Goal: Book appointment/travel/reservation

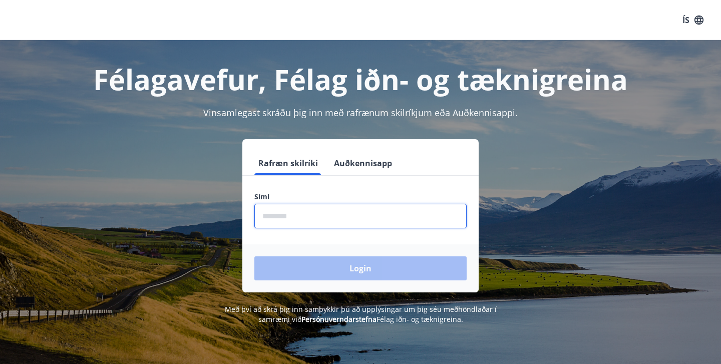
click at [323, 224] on input "phone" at bounding box center [360, 216] width 212 height 25
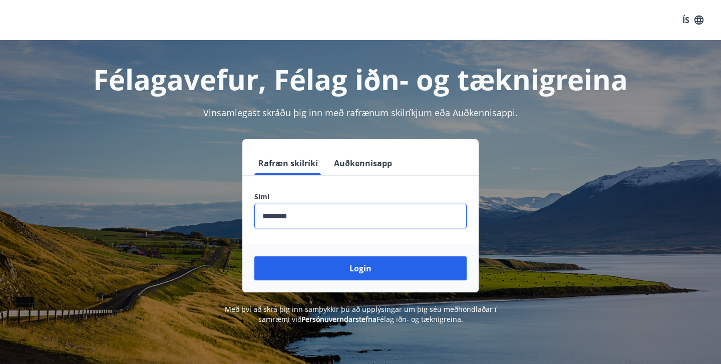
type input "********"
click at [360, 268] on button "Login" at bounding box center [360, 268] width 212 height 24
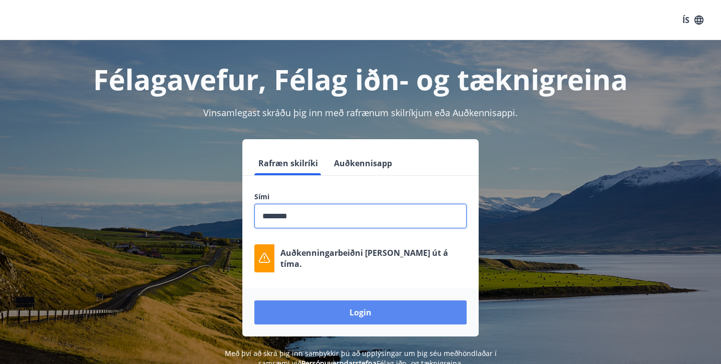
click at [354, 308] on button "Login" at bounding box center [360, 312] width 212 height 24
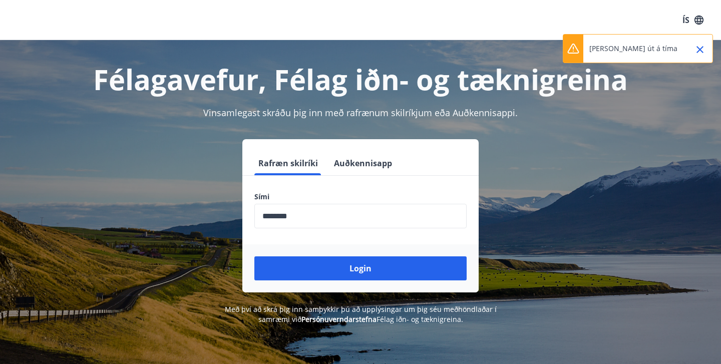
click at [354, 251] on div "Login" at bounding box center [360, 268] width 236 height 48
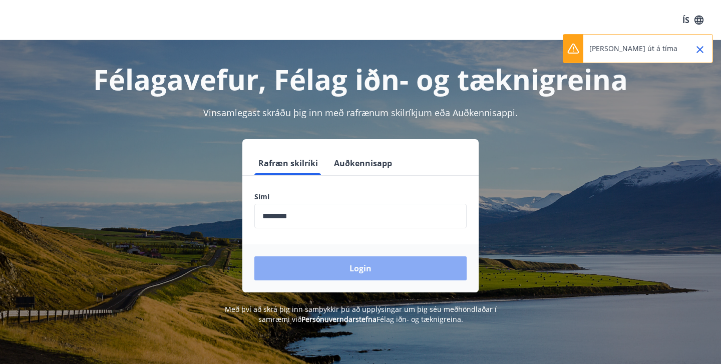
click at [352, 263] on button "Login" at bounding box center [360, 268] width 212 height 24
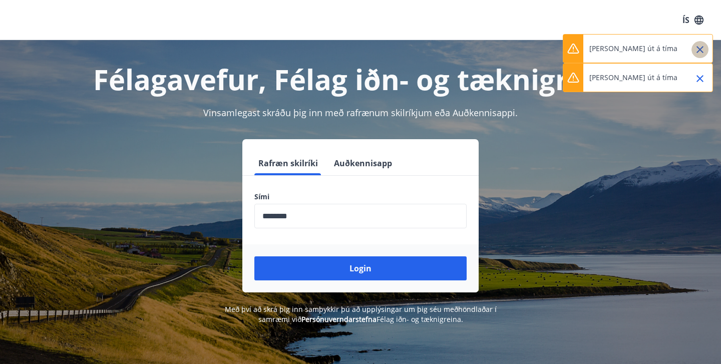
click at [702, 50] on icon "Close" at bounding box center [700, 50] width 12 height 12
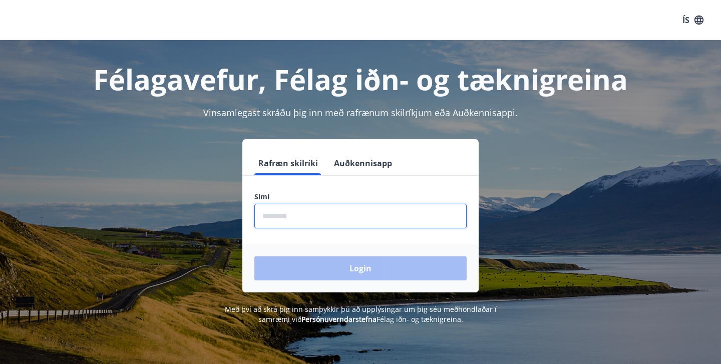
click at [307, 217] on input "phone" at bounding box center [360, 216] width 212 height 25
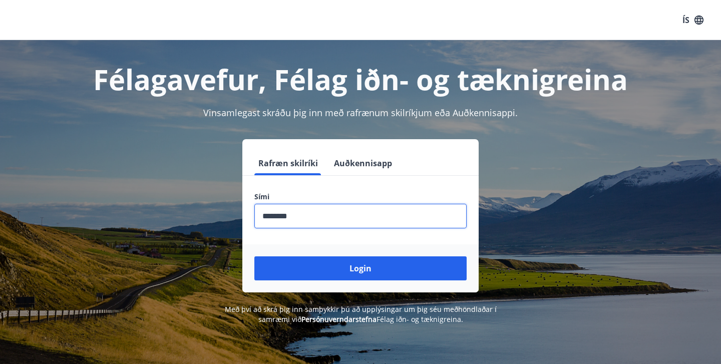
type input "********"
click at [360, 268] on button "Login" at bounding box center [360, 268] width 212 height 24
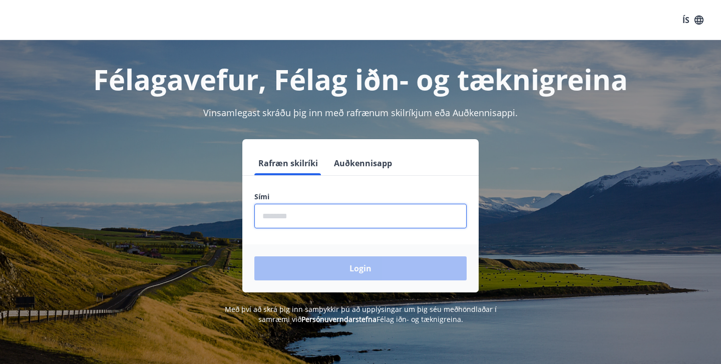
click at [337, 217] on input "phone" at bounding box center [360, 216] width 212 height 25
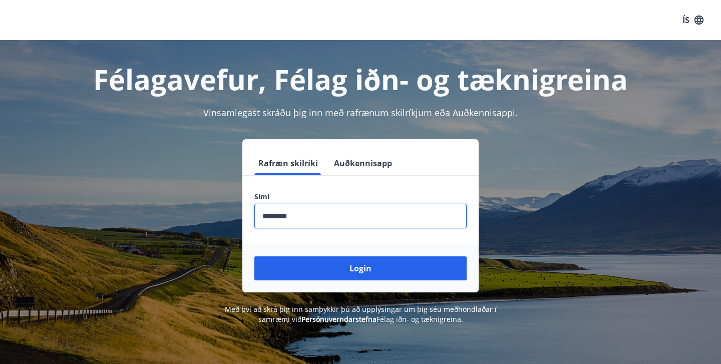
type input "********"
click at [360, 268] on button "Login" at bounding box center [360, 268] width 212 height 24
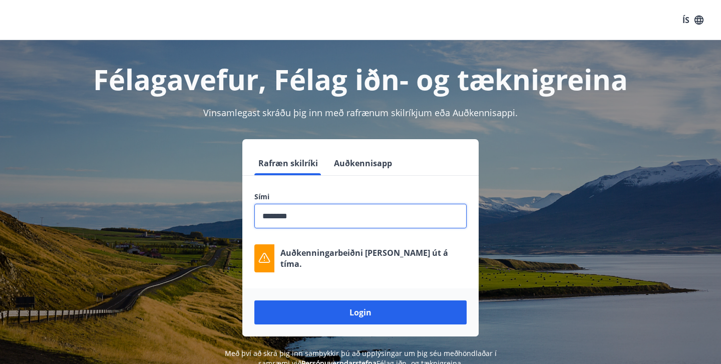
click at [353, 219] on input "phone" at bounding box center [360, 216] width 212 height 25
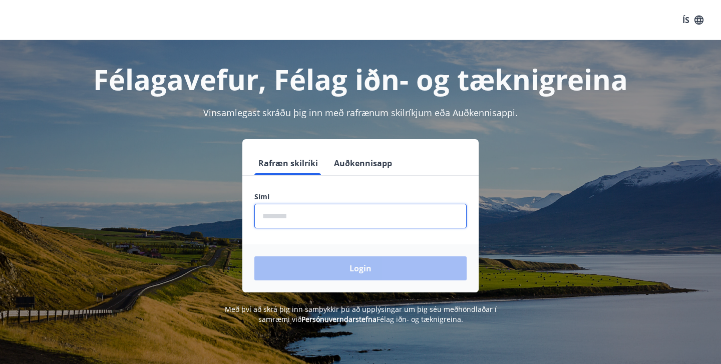
click at [324, 212] on input "phone" at bounding box center [360, 216] width 212 height 25
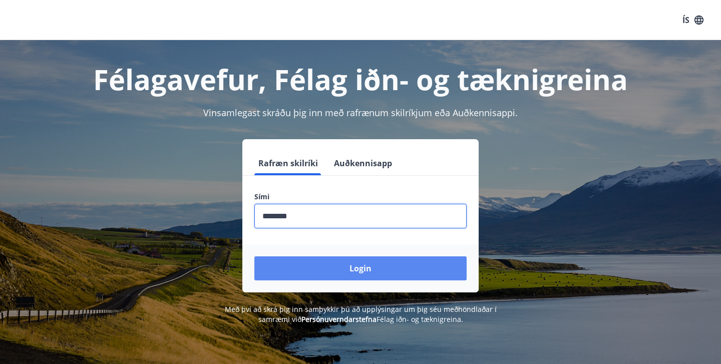
type input "********"
click at [348, 271] on button "Login" at bounding box center [360, 268] width 212 height 24
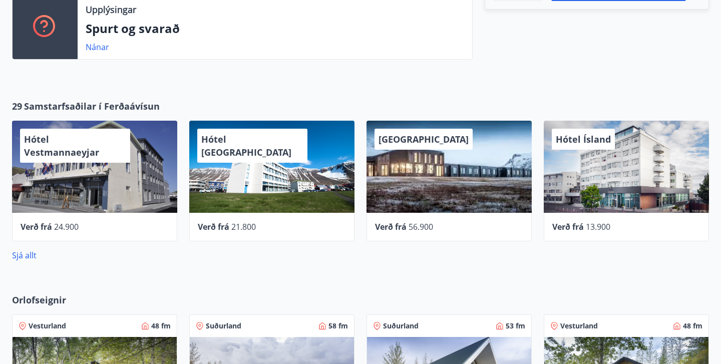
scroll to position [384, 0]
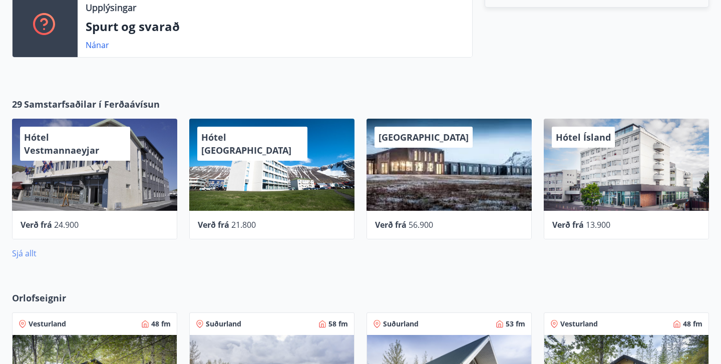
click at [33, 253] on link "Sjá allt" at bounding box center [24, 253] width 25 height 11
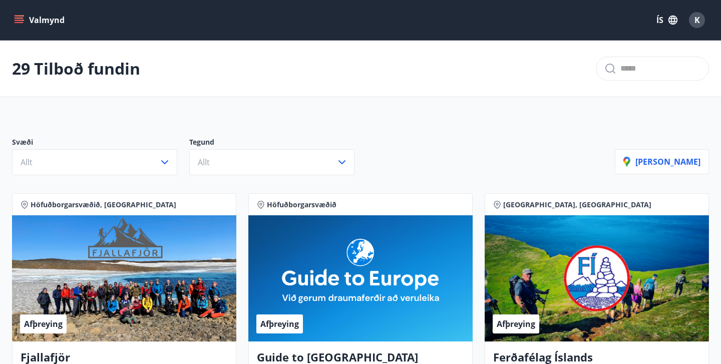
click at [51, 26] on button "Valmynd" at bounding box center [40, 20] width 57 height 18
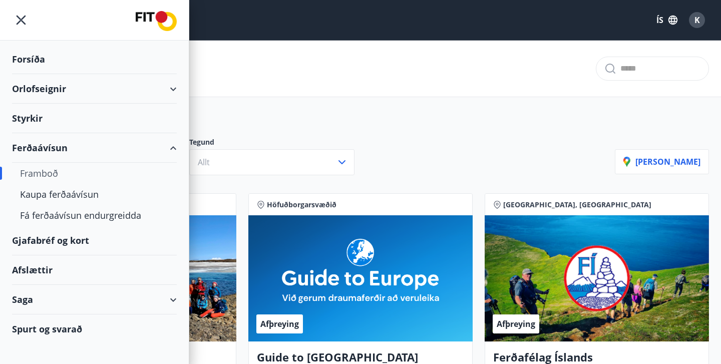
click at [54, 90] on div "Orlofseignir" at bounding box center [94, 89] width 165 height 30
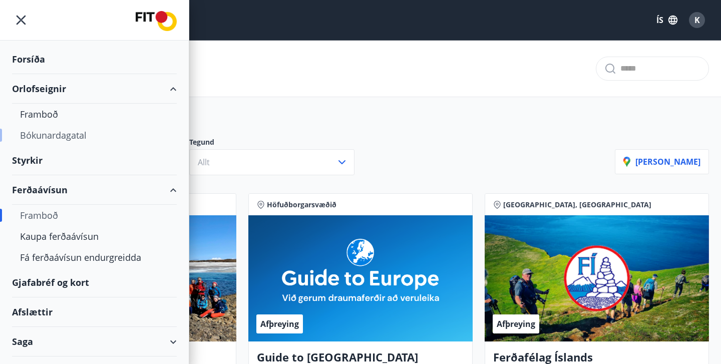
click at [43, 137] on div "Bókunardagatal" at bounding box center [94, 135] width 149 height 21
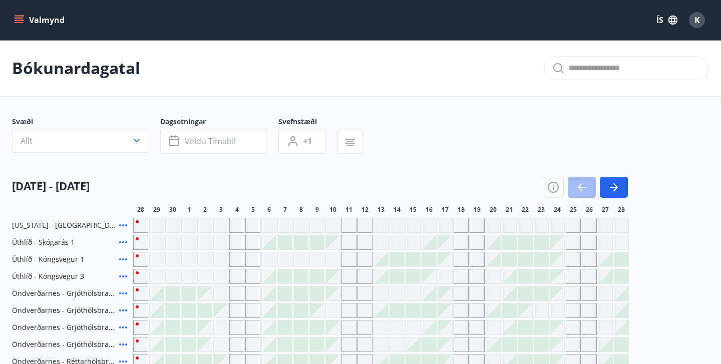
click at [12, 21] on button "Valmynd" at bounding box center [40, 20] width 57 height 18
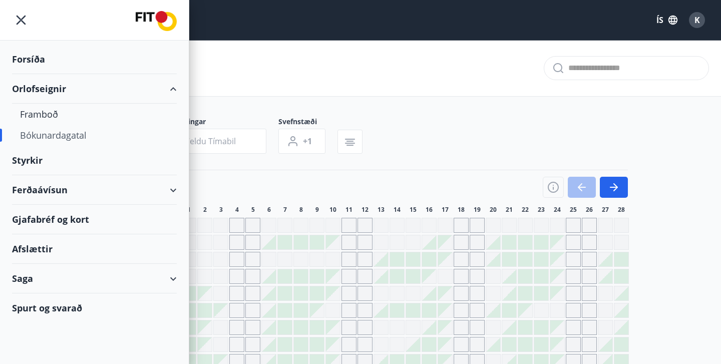
click at [56, 192] on div "Ferðaávísun" at bounding box center [94, 190] width 165 height 30
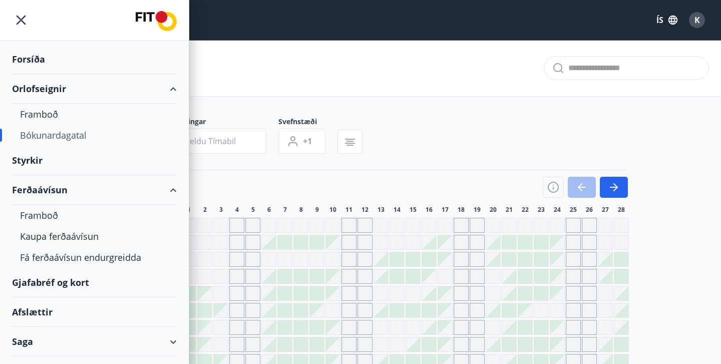
click at [47, 284] on div "Gjafabréf og kort" at bounding box center [94, 283] width 165 height 30
click at [19, 16] on icon "menu" at bounding box center [21, 20] width 18 height 18
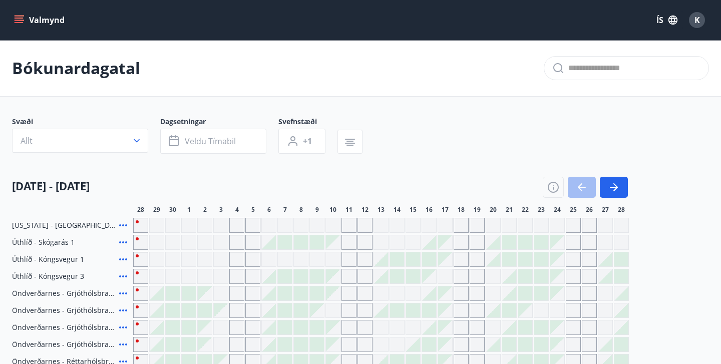
click at [706, 21] on button "K" at bounding box center [697, 20] width 24 height 24
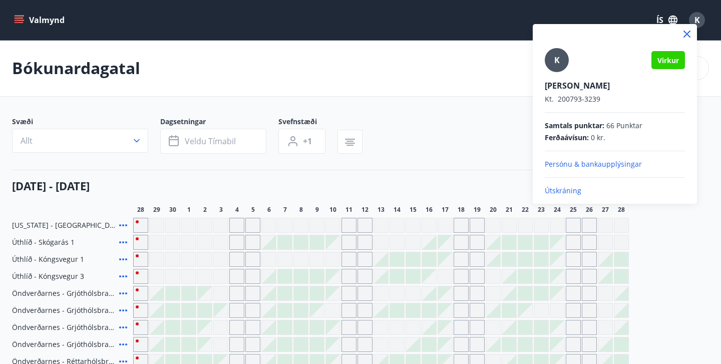
click at [553, 61] on div "K" at bounding box center [557, 60] width 24 height 24
click at [553, 74] on input "K" at bounding box center [613, 79] width 136 height 11
click at [589, 163] on p "Persónu & bankaupplýsingar" at bounding box center [615, 164] width 140 height 10
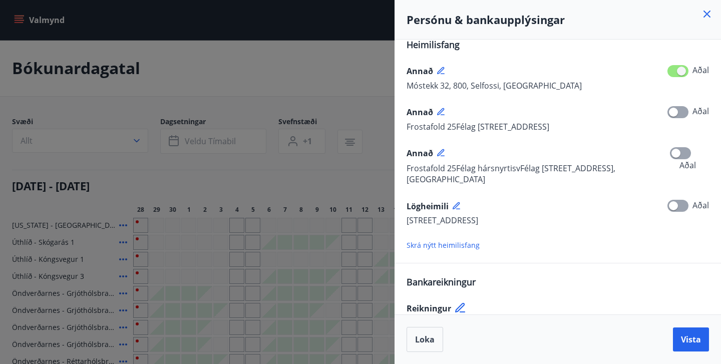
scroll to position [208, 0]
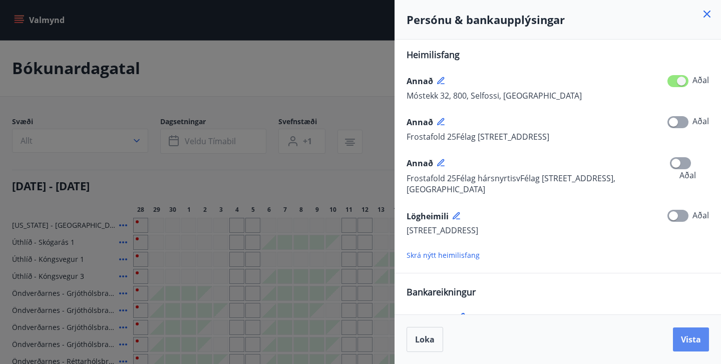
click at [689, 337] on span "Vista" at bounding box center [691, 339] width 20 height 11
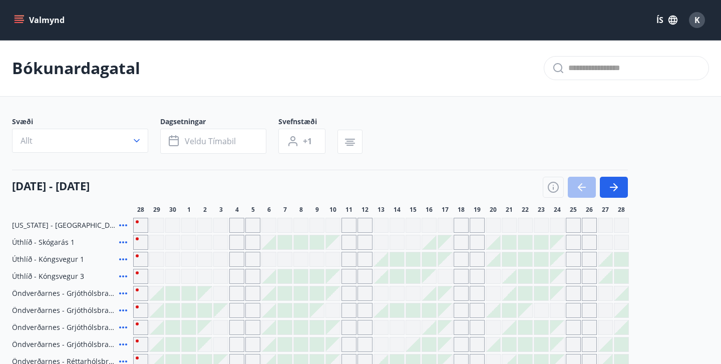
click at [30, 14] on button "Valmynd" at bounding box center [40, 20] width 57 height 18
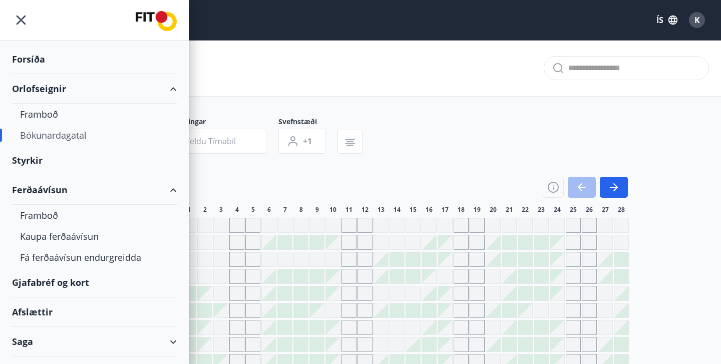
click at [30, 59] on div "Forsíða" at bounding box center [94, 60] width 165 height 30
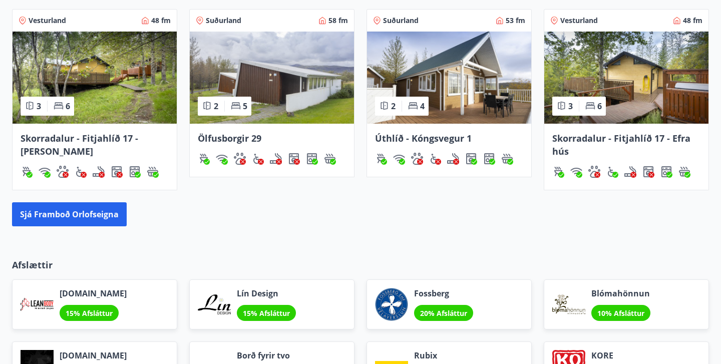
scroll to position [676, 0]
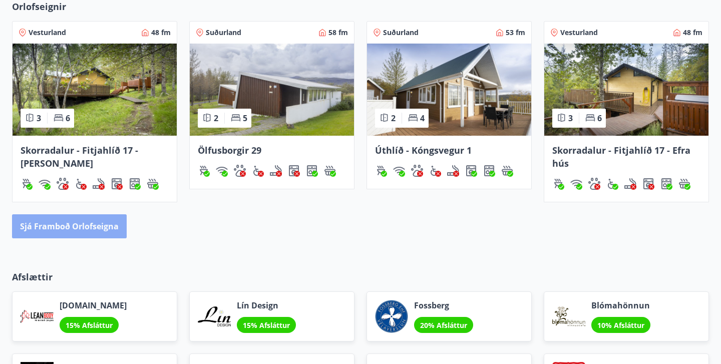
click at [96, 224] on button "Sjá framboð orlofseigna" at bounding box center [69, 226] width 115 height 24
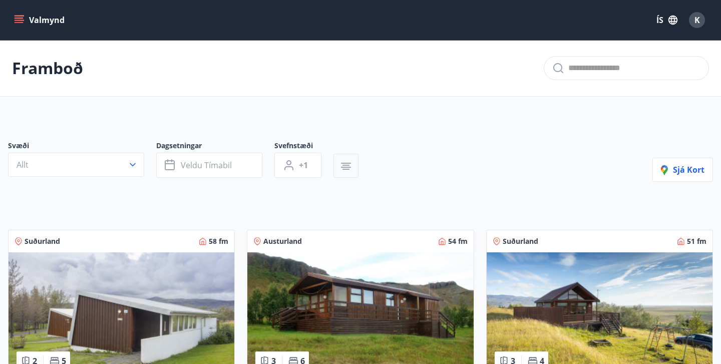
click at [338, 164] on button "button" at bounding box center [345, 166] width 25 height 24
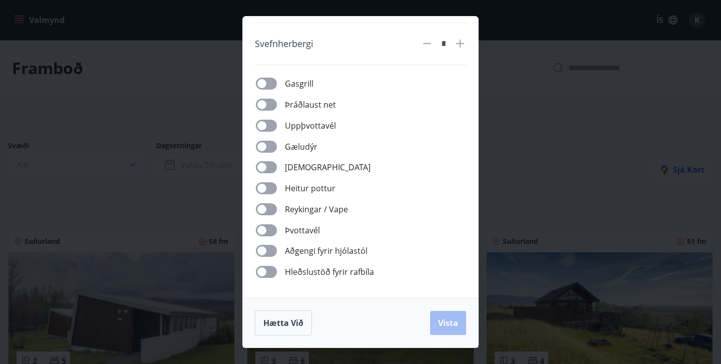
scroll to position [72, 0]
click at [461, 315] on button "Vista" at bounding box center [448, 323] width 36 height 24
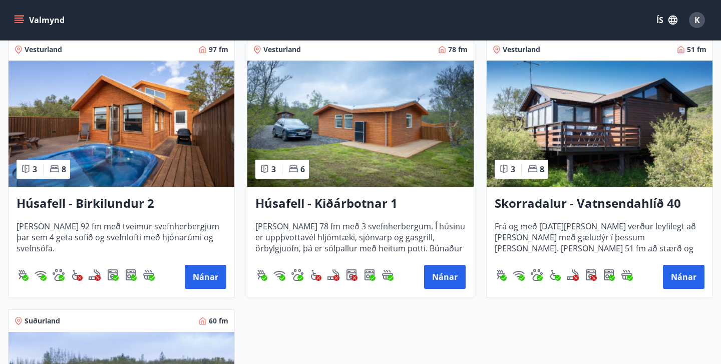
scroll to position [233, 0]
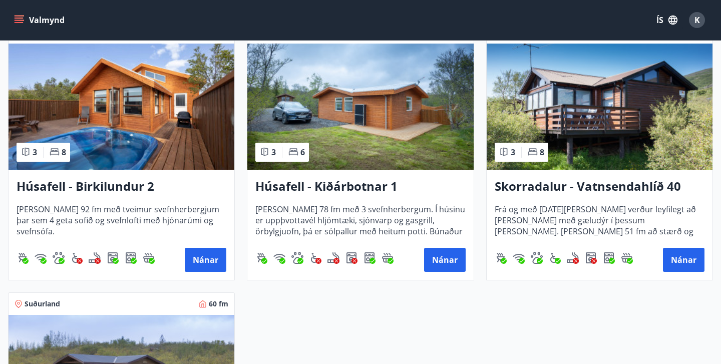
click at [96, 180] on h3 "Húsafell - Birkilundur 2" at bounding box center [122, 187] width 210 height 18
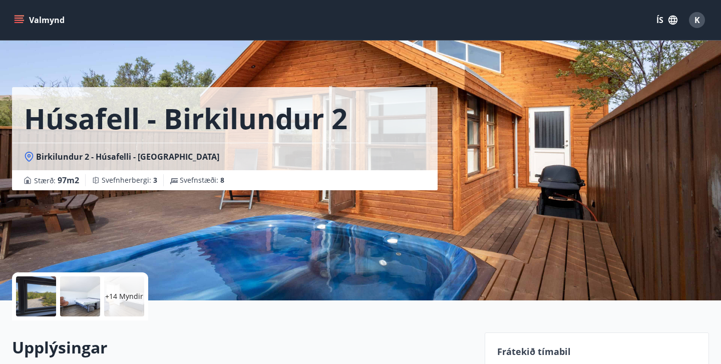
click at [127, 293] on p "+14 Myndir" at bounding box center [124, 296] width 38 height 10
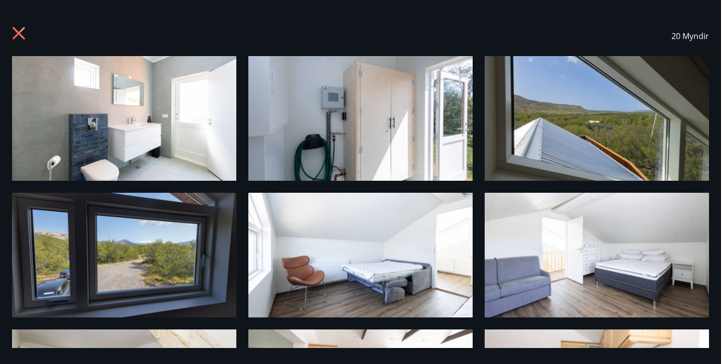
click at [22, 28] on icon at bounding box center [20, 35] width 16 height 16
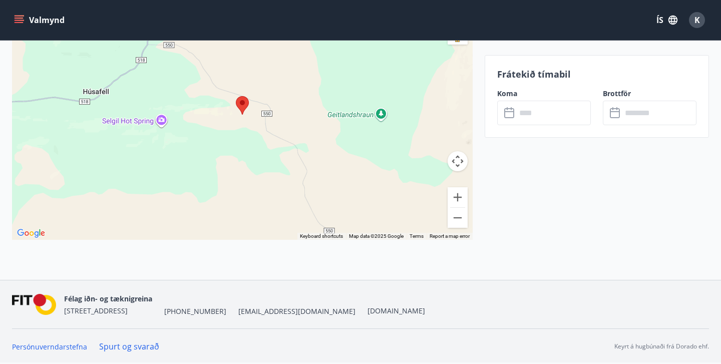
scroll to position [1385, 0]
click at [461, 214] on button "Zoom out" at bounding box center [457, 218] width 20 height 20
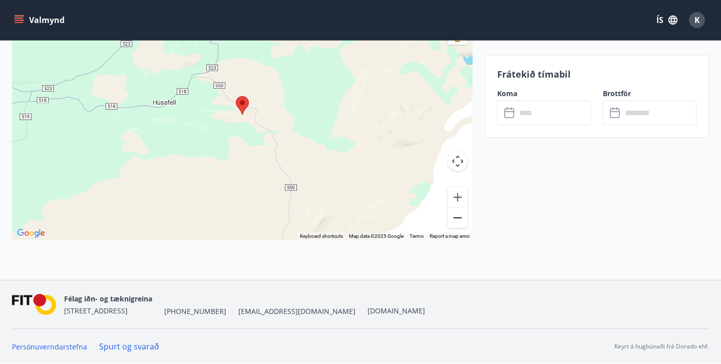
click at [461, 214] on button "Zoom out" at bounding box center [457, 218] width 20 height 20
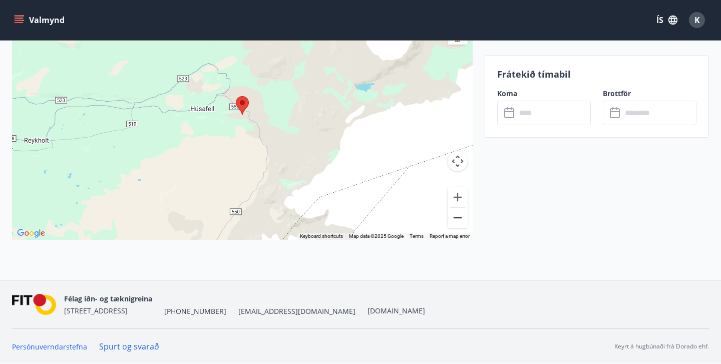
click at [461, 214] on button "Zoom out" at bounding box center [457, 218] width 20 height 20
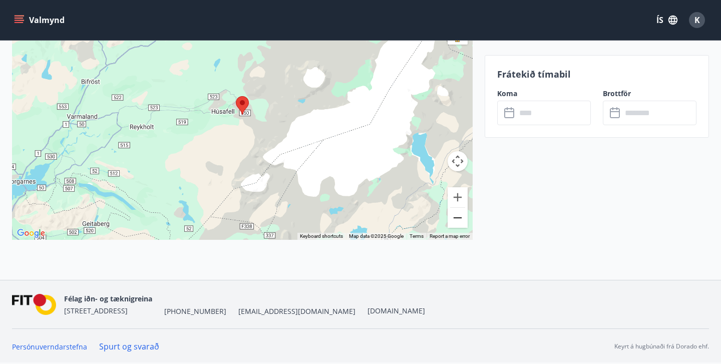
click at [461, 214] on button "Zoom out" at bounding box center [457, 218] width 20 height 20
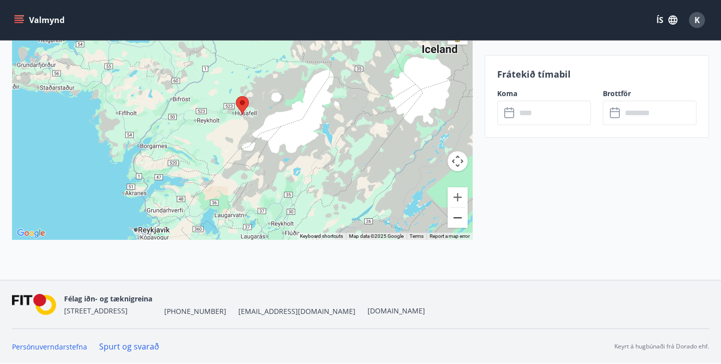
click at [461, 215] on button "Zoom out" at bounding box center [457, 218] width 20 height 20
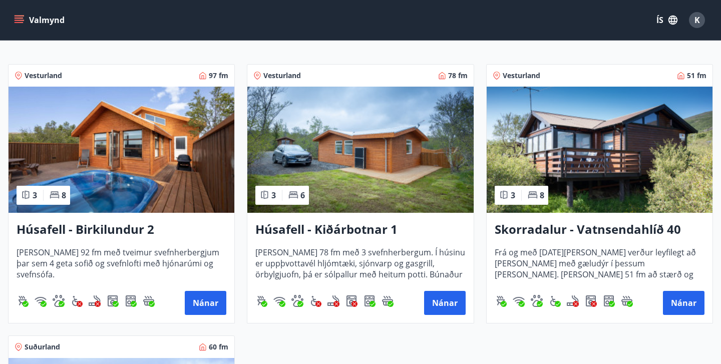
scroll to position [234, 0]
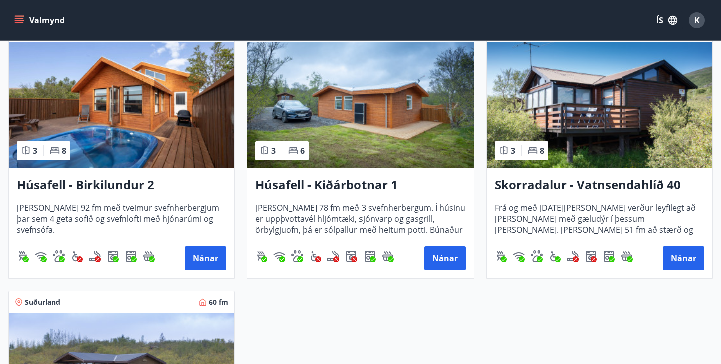
click at [543, 182] on h3 "Skorradalur - Vatnsendahlíð 40" at bounding box center [599, 185] width 210 height 18
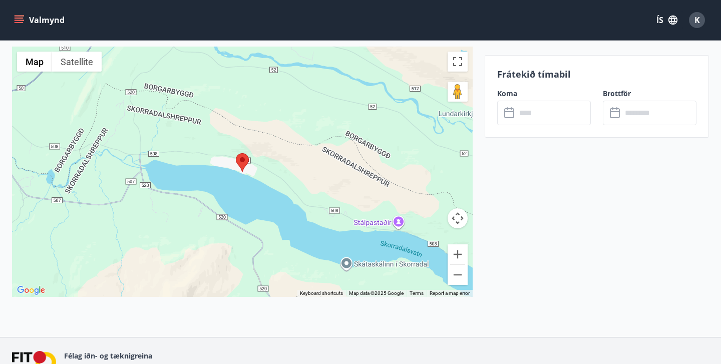
scroll to position [1400, 0]
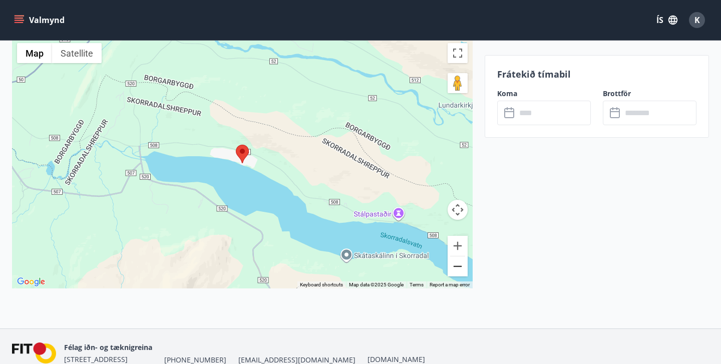
click at [458, 256] on button "Zoom out" at bounding box center [457, 266] width 20 height 20
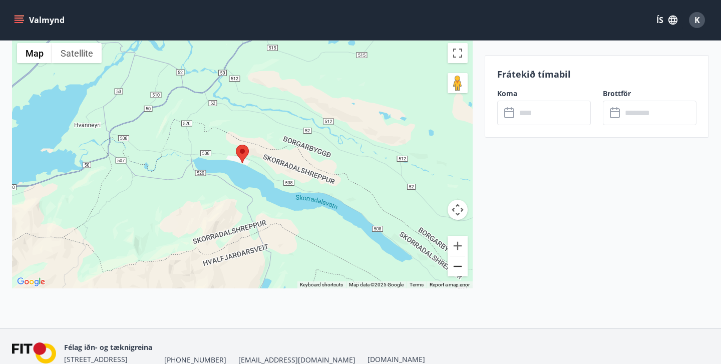
click at [458, 256] on button "Zoom out" at bounding box center [457, 266] width 20 height 20
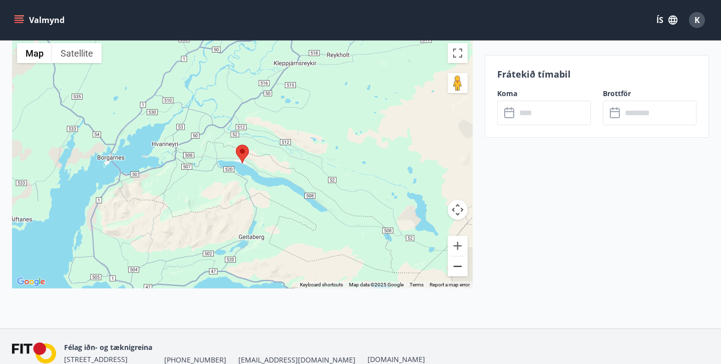
click at [458, 256] on button "Zoom out" at bounding box center [457, 266] width 20 height 20
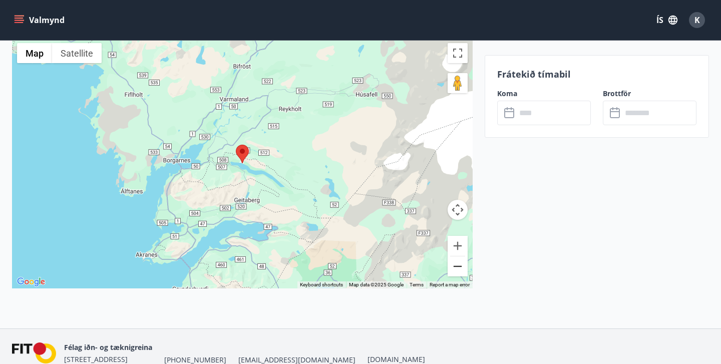
click at [458, 256] on button "Zoom out" at bounding box center [457, 266] width 20 height 20
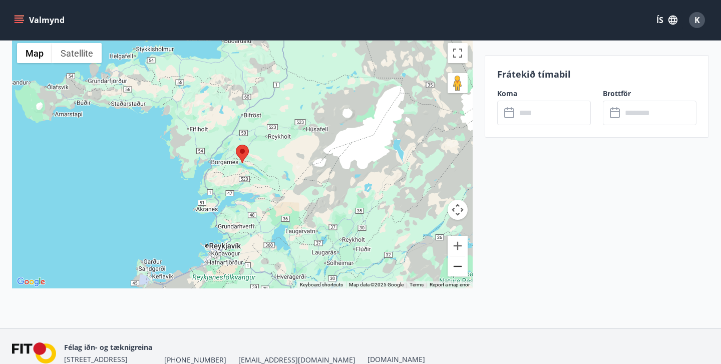
click at [458, 256] on button "Zoom out" at bounding box center [457, 266] width 20 height 20
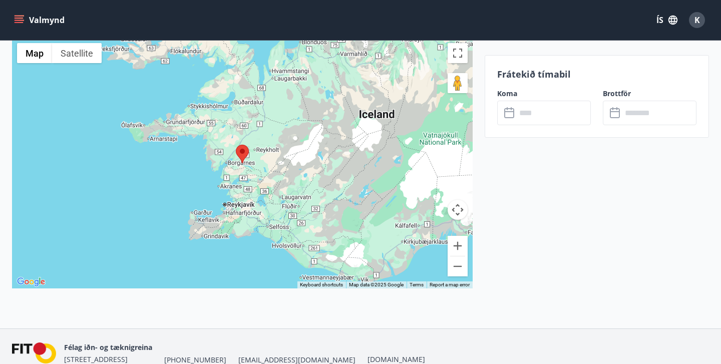
click at [559, 111] on input "text" at bounding box center [553, 113] width 75 height 25
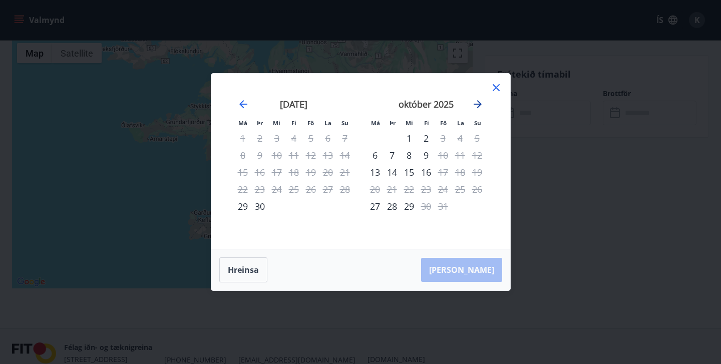
click at [475, 104] on icon "Move forward to switch to the next month." at bounding box center [477, 104] width 8 height 8
click at [477, 104] on icon "Move forward to switch to the next month." at bounding box center [477, 104] width 8 height 8
click at [479, 104] on icon "Move forward to switch to the next month." at bounding box center [477, 104] width 8 height 8
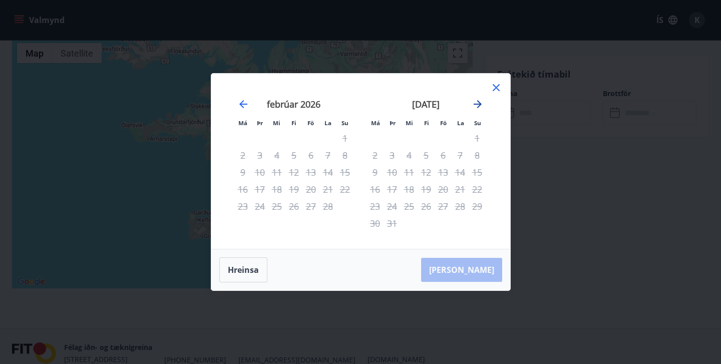
click at [479, 104] on icon "Move forward to switch to the next month." at bounding box center [477, 104] width 8 height 8
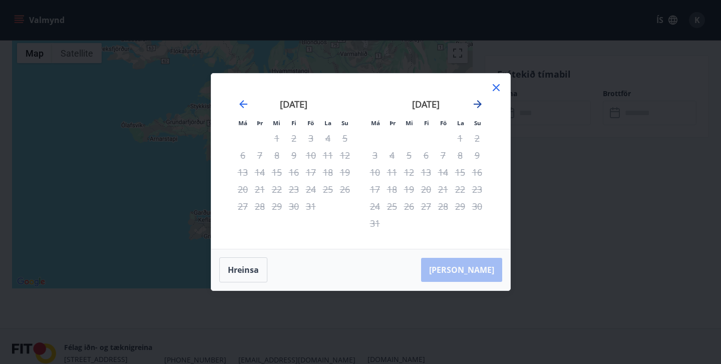
click at [479, 104] on icon "Move forward to switch to the next month." at bounding box center [477, 104] width 8 height 8
click at [501, 82] on icon at bounding box center [496, 88] width 12 height 12
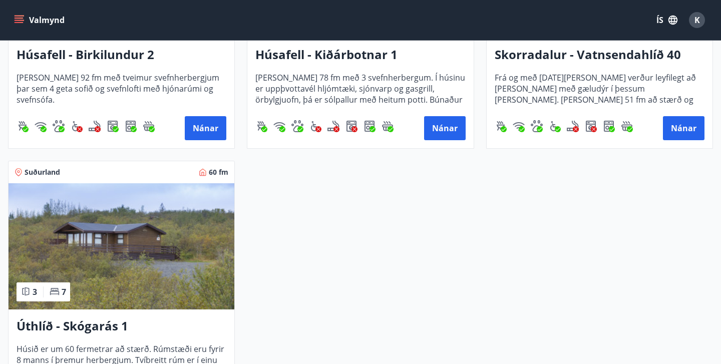
click at [94, 330] on h3 "Úthlíð - Skógarás 1" at bounding box center [122, 326] width 210 height 18
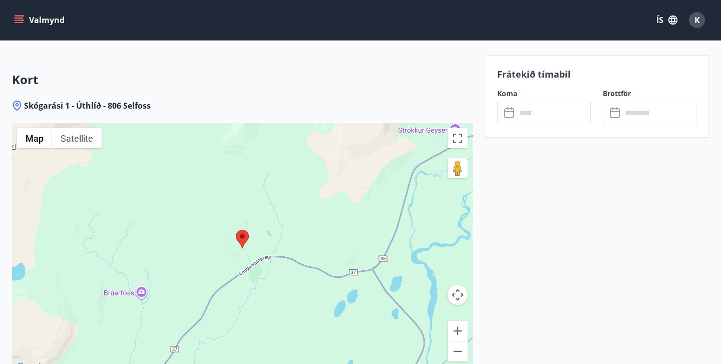
scroll to position [1266, 0]
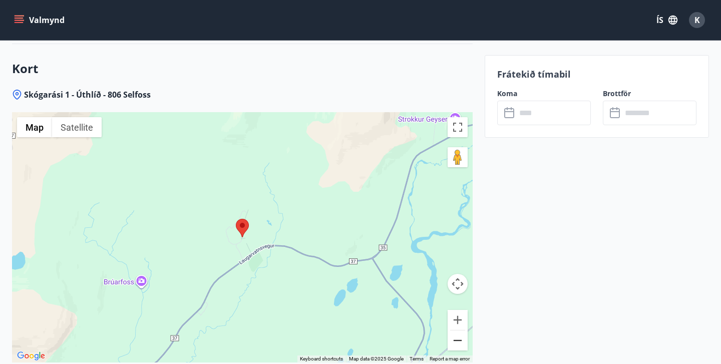
click at [462, 342] on button "Zoom out" at bounding box center [457, 340] width 20 height 20
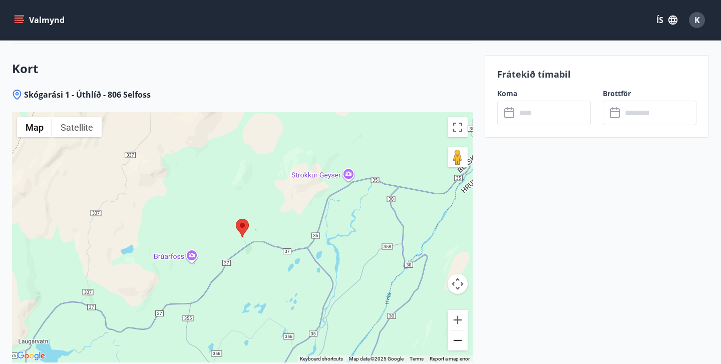
click at [461, 342] on button "Zoom out" at bounding box center [457, 340] width 20 height 20
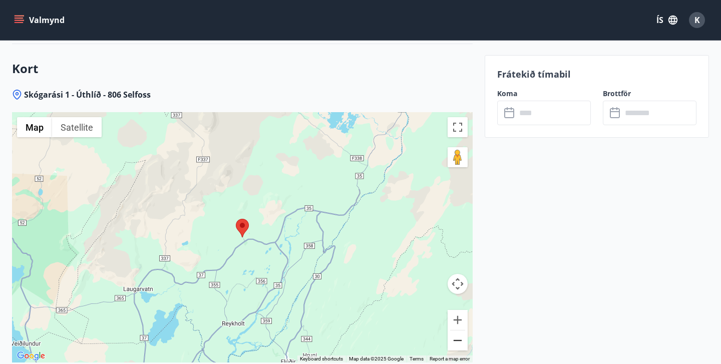
click at [461, 342] on button "Zoom out" at bounding box center [457, 340] width 20 height 20
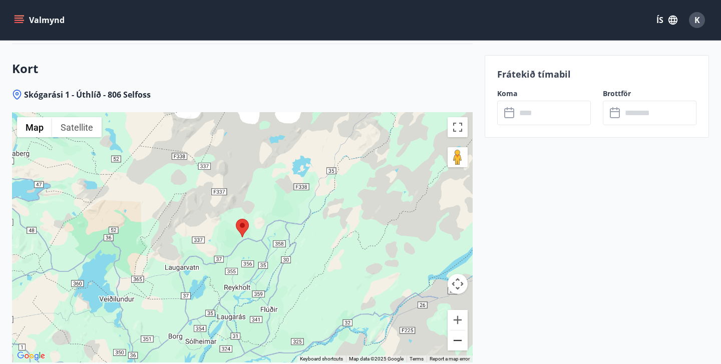
click at [461, 342] on button "Zoom out" at bounding box center [457, 340] width 20 height 20
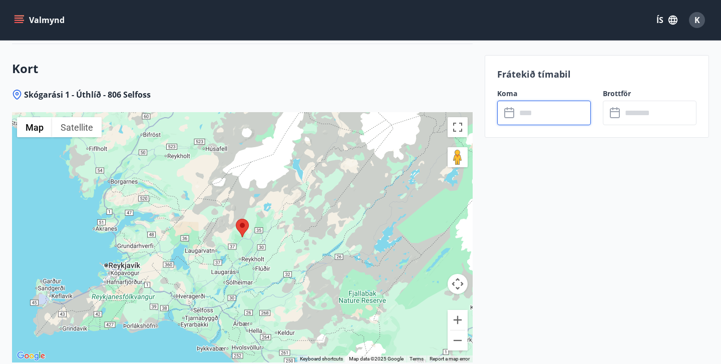
click at [576, 109] on input "text" at bounding box center [553, 113] width 75 height 25
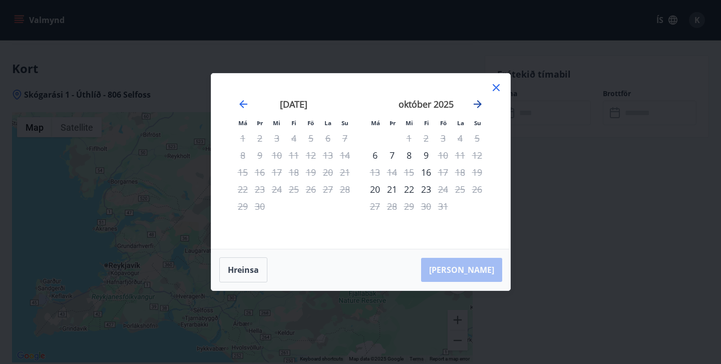
click at [476, 106] on icon "Move forward to switch to the next month." at bounding box center [477, 104] width 12 height 12
click at [479, 103] on icon "Move forward to switch to the next month." at bounding box center [477, 104] width 8 height 8
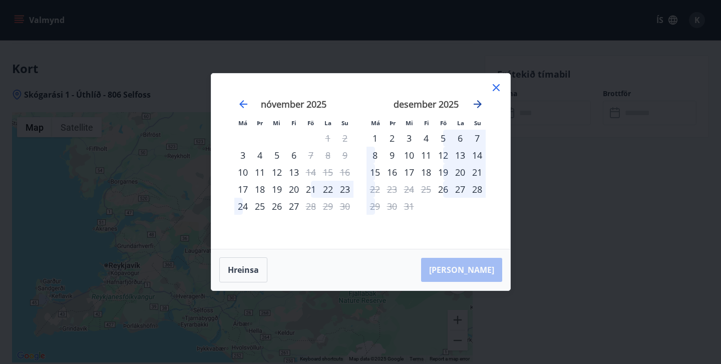
click at [479, 103] on icon "Move forward to switch to the next month." at bounding box center [477, 104] width 8 height 8
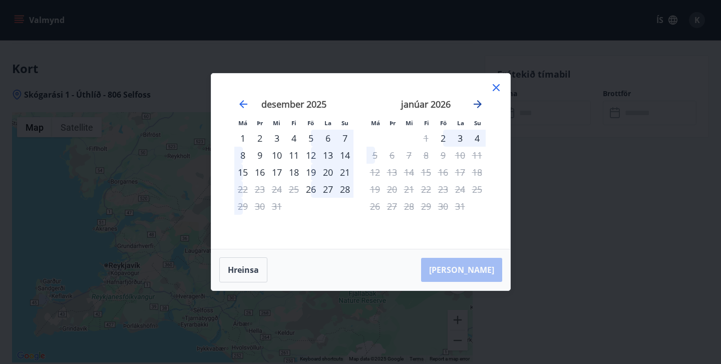
click at [479, 103] on icon "Move forward to switch to the next month." at bounding box center [477, 104] width 8 height 8
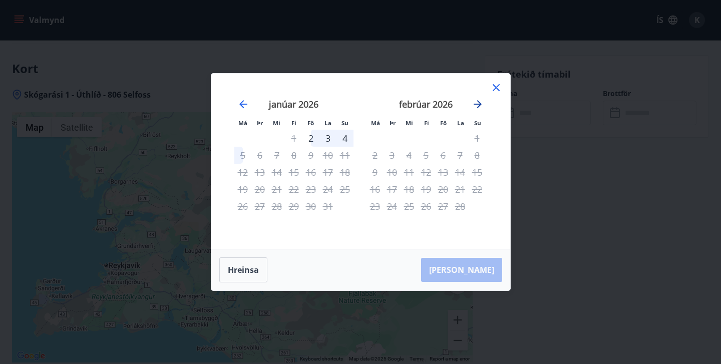
click at [479, 103] on icon "Move forward to switch to the next month." at bounding box center [477, 104] width 8 height 8
click at [498, 83] on icon at bounding box center [496, 88] width 12 height 12
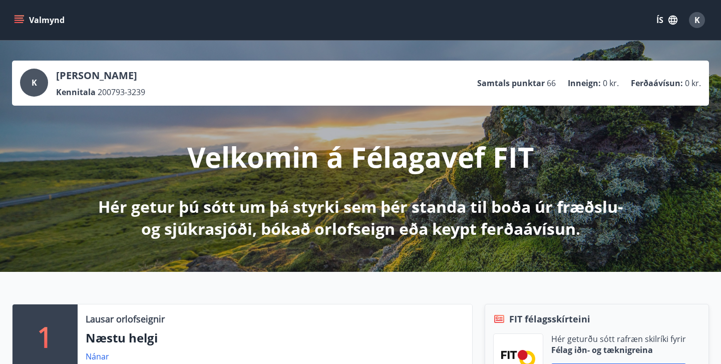
click at [487, 83] on p "Samtals punktar" at bounding box center [511, 83] width 68 height 11
click at [133, 67] on div "[PERSON_NAME] Kennitala 200793-3239 Samtals punktar 66 Inneign : 0 kr. Ferðaáví…" at bounding box center [360, 83] width 697 height 45
click at [39, 9] on div "Valmynd ÍS K" at bounding box center [360, 20] width 697 height 24
click at [16, 21] on icon "menu" at bounding box center [20, 20] width 11 height 1
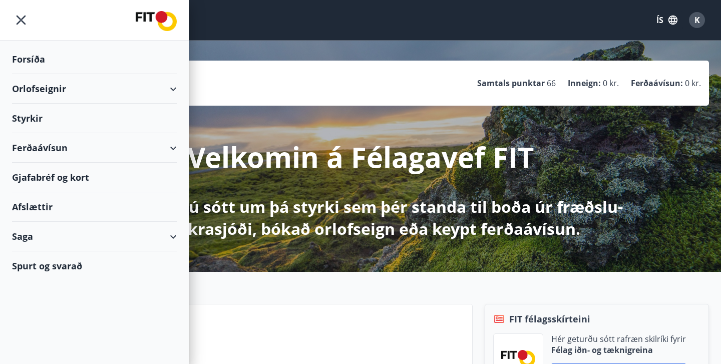
click at [63, 248] on div "Saga" at bounding box center [94, 237] width 165 height 30
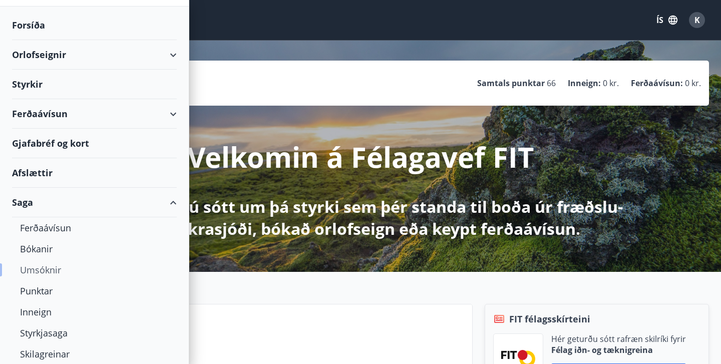
scroll to position [52, 0]
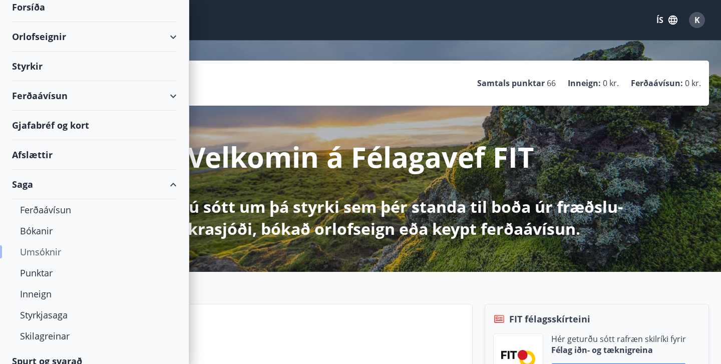
click at [48, 255] on div "Umsóknir" at bounding box center [94, 251] width 149 height 21
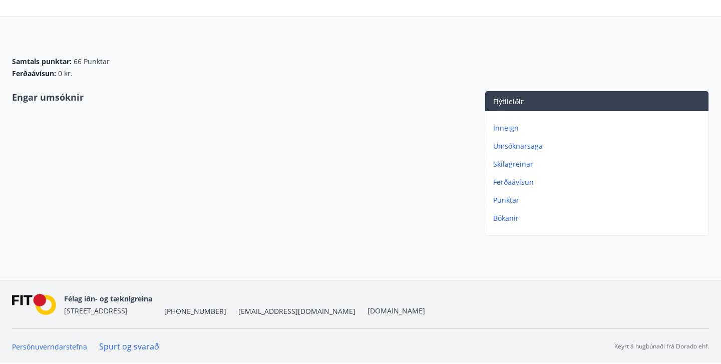
scroll to position [79, 0]
click at [505, 132] on p "Inneign" at bounding box center [598, 128] width 211 height 10
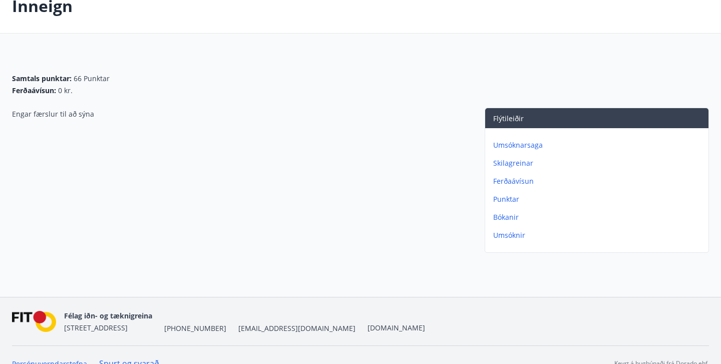
scroll to position [63, 0]
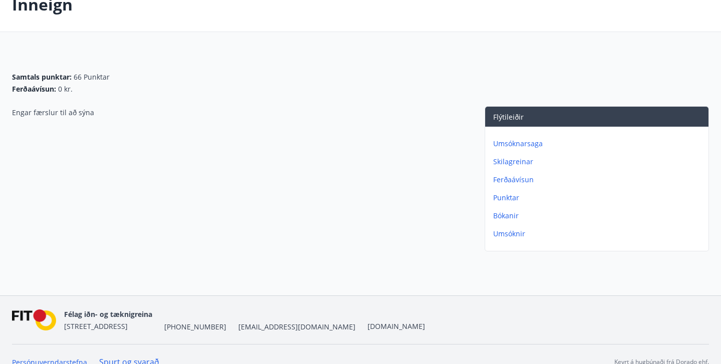
click at [528, 141] on p "Umsóknarsaga" at bounding box center [598, 144] width 211 height 10
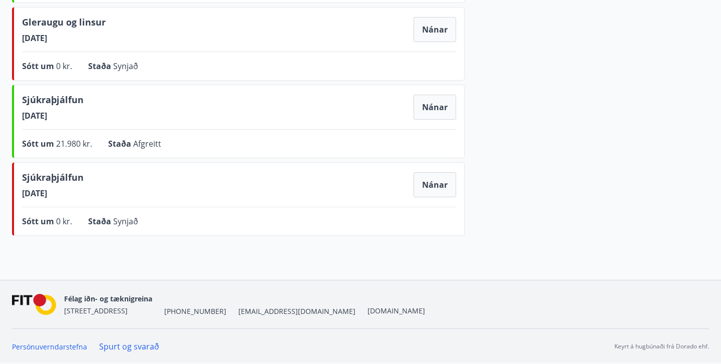
scroll to position [685, 0]
click at [444, 99] on button "Nánar" at bounding box center [434, 107] width 43 height 25
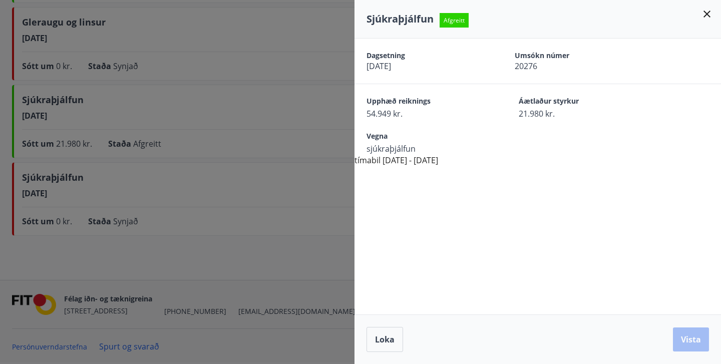
click at [709, 15] on icon at bounding box center [707, 14] width 12 height 12
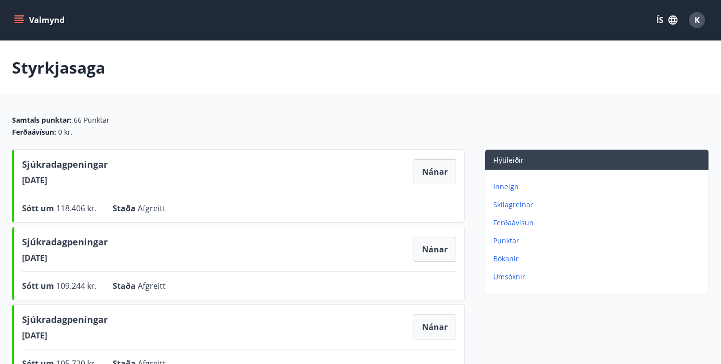
scroll to position [0, 0]
click at [508, 277] on p "Umsóknir" at bounding box center [598, 277] width 211 height 10
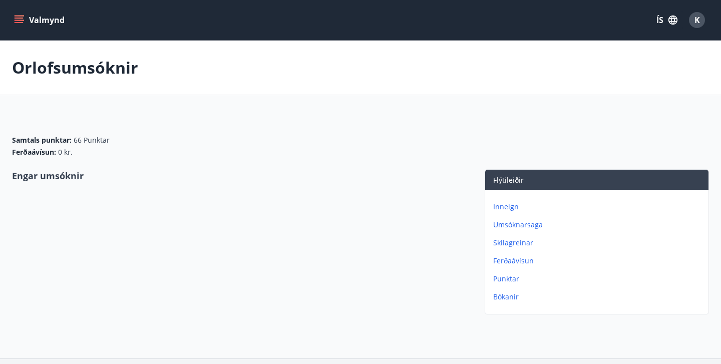
click at [507, 277] on p "Punktar" at bounding box center [598, 279] width 211 height 10
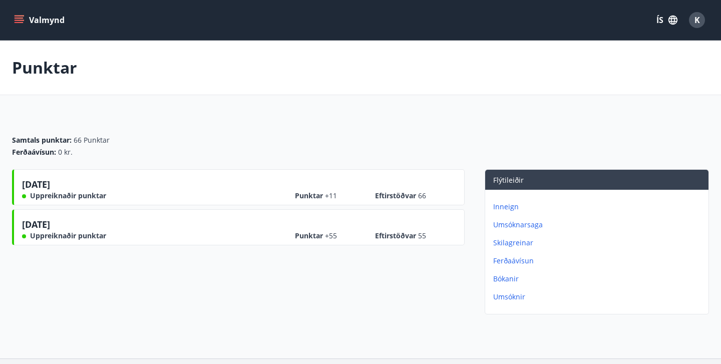
click at [508, 257] on p "Ferðaávísun" at bounding box center [598, 261] width 211 height 10
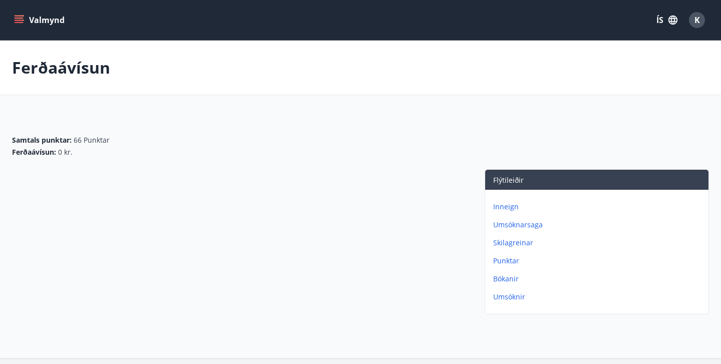
click at [21, 8] on div "Valmynd ÍS K" at bounding box center [360, 20] width 697 height 24
click at [19, 16] on icon "menu" at bounding box center [20, 16] width 11 height 1
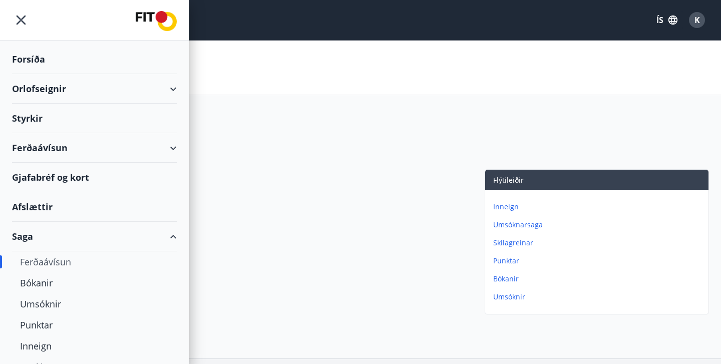
click at [34, 116] on div "Styrkir" at bounding box center [94, 119] width 165 height 30
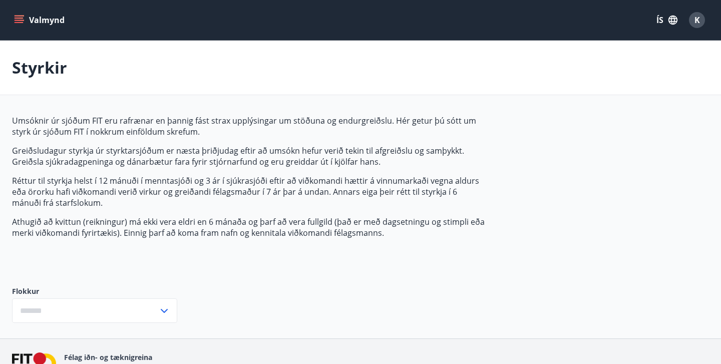
type input "***"
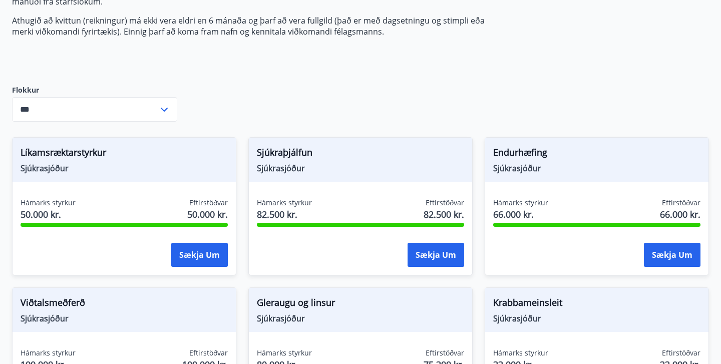
scroll to position [208, 0]
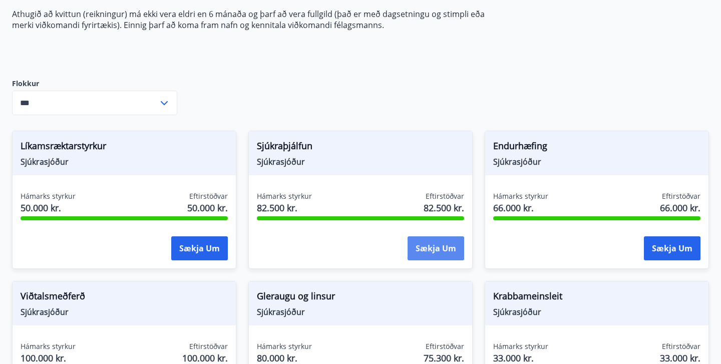
click at [430, 248] on button "Sækja um" at bounding box center [435, 248] width 57 height 24
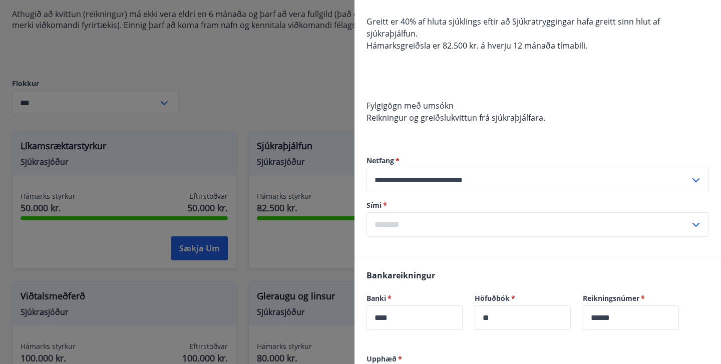
scroll to position [97, 0]
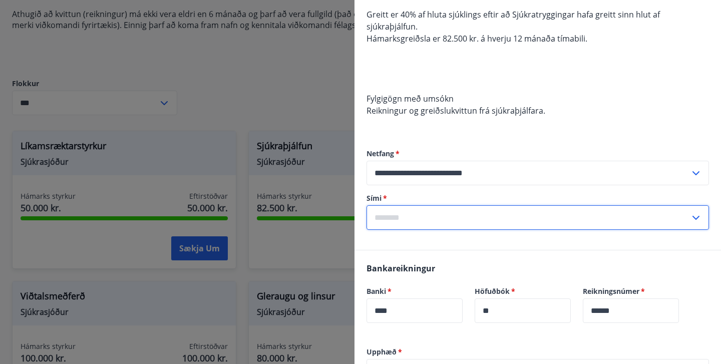
click at [439, 205] on input "text" at bounding box center [527, 217] width 323 height 25
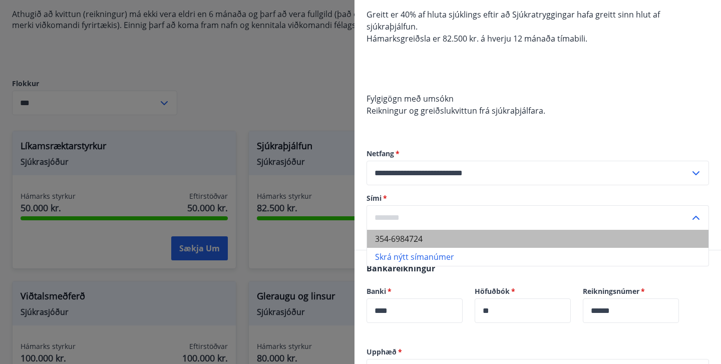
click at [412, 233] on li "354-6984724" at bounding box center [537, 239] width 341 height 18
type input "**********"
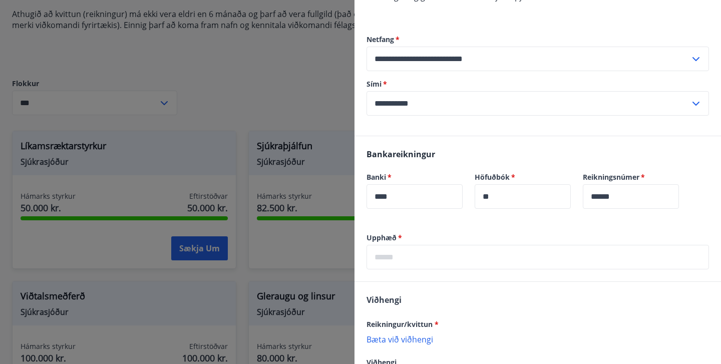
scroll to position [239, 0]
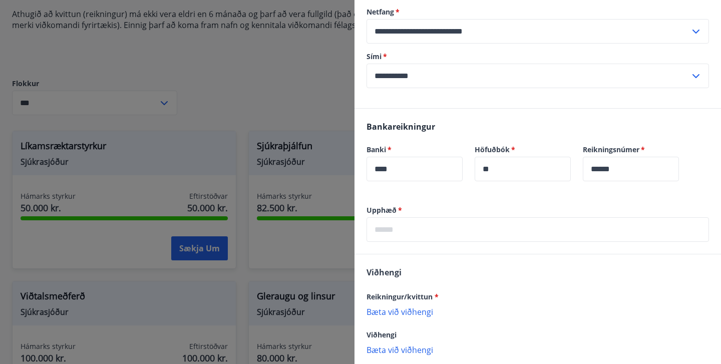
click at [406, 218] on input "text" at bounding box center [537, 229] width 342 height 25
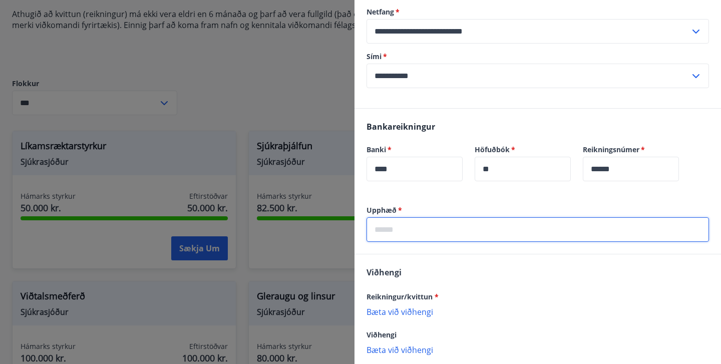
paste input "**********"
type input "*"
click at [508, 217] on input "text" at bounding box center [537, 229] width 342 height 25
click at [598, 220] on input "**" at bounding box center [537, 229] width 342 height 25
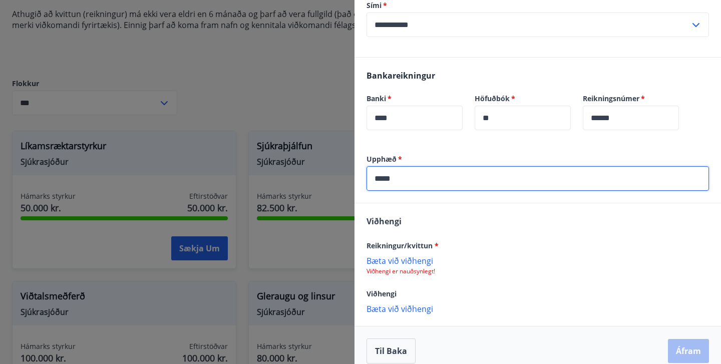
scroll to position [289, 0]
type input "*****"
click at [395, 256] on p "Bæta við viðhengi" at bounding box center [537, 261] width 342 height 10
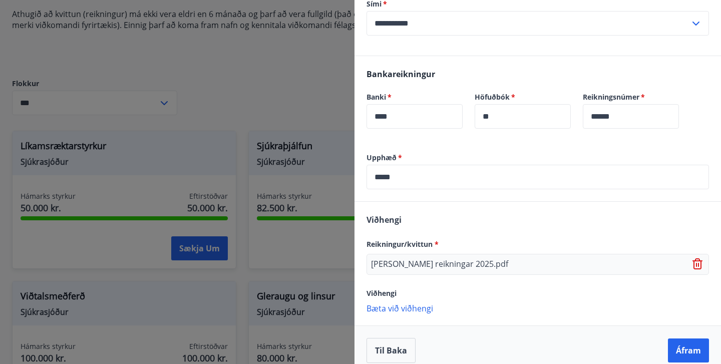
scroll to position [290, 0]
click at [672, 341] on button "Áfram" at bounding box center [688, 351] width 41 height 24
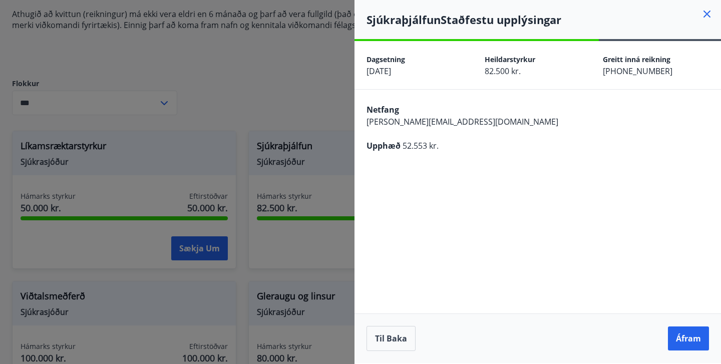
scroll to position [0, 0]
click at [680, 338] on button "Áfram" at bounding box center [688, 338] width 41 height 24
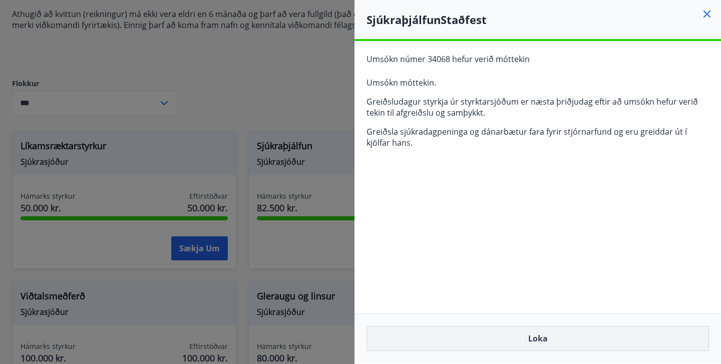
click at [557, 341] on button "Loka" at bounding box center [537, 338] width 342 height 25
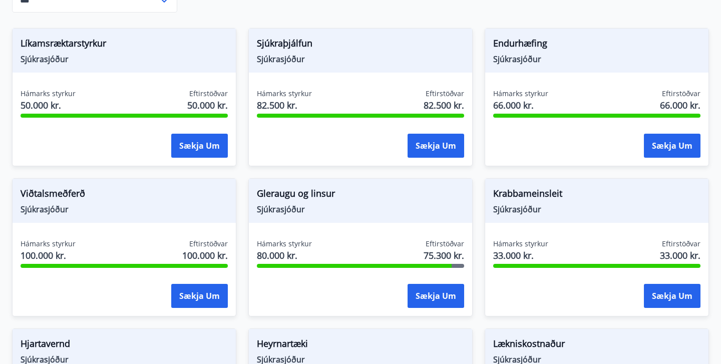
scroll to position [314, 0]
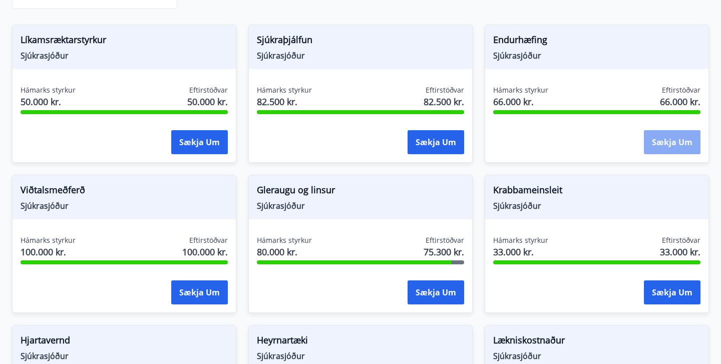
click at [665, 147] on button "Sækja um" at bounding box center [672, 142] width 57 height 24
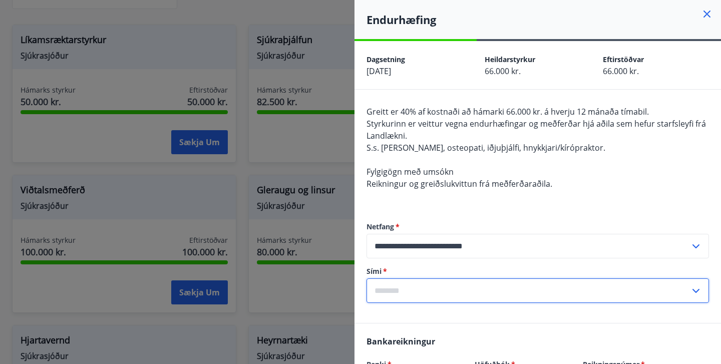
click at [494, 294] on input "text" at bounding box center [527, 290] width 323 height 25
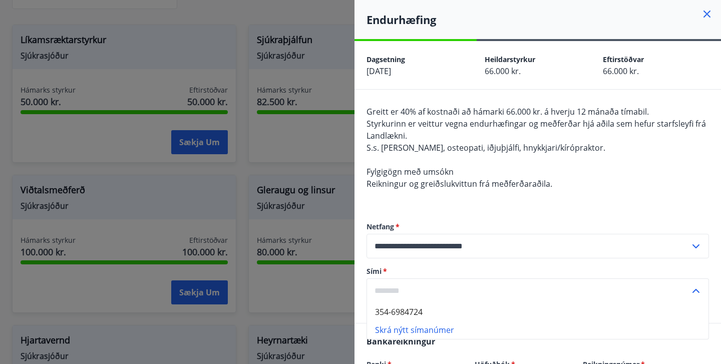
click at [466, 311] on li "354-6984724" at bounding box center [537, 312] width 341 height 18
type input "**********"
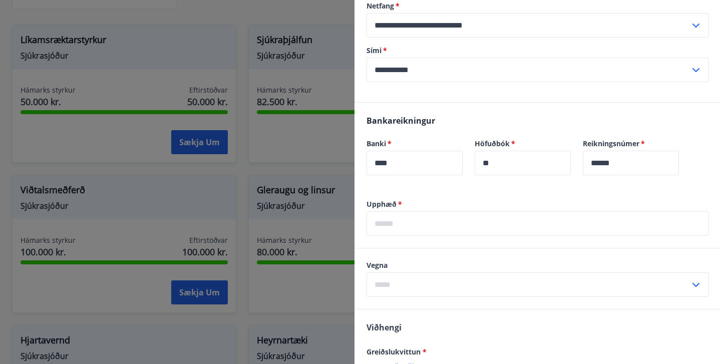
scroll to position [244, 0]
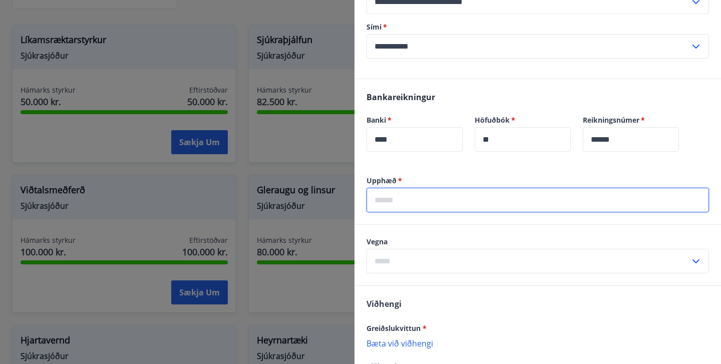
click at [467, 202] on input "text" at bounding box center [537, 200] width 342 height 25
type input "*"
click at [650, 196] on input "**" at bounding box center [537, 200] width 342 height 25
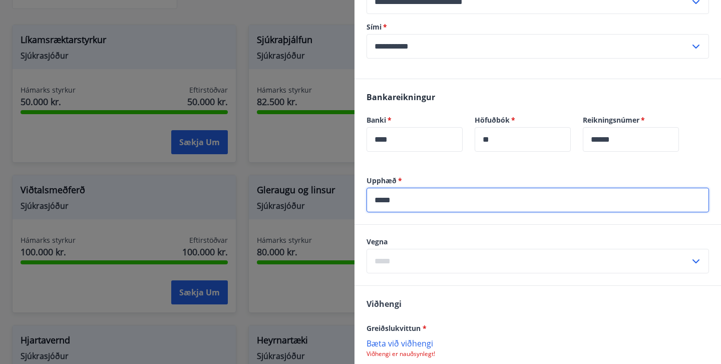
type input "*****"
click at [649, 255] on input "text" at bounding box center [527, 261] width 323 height 25
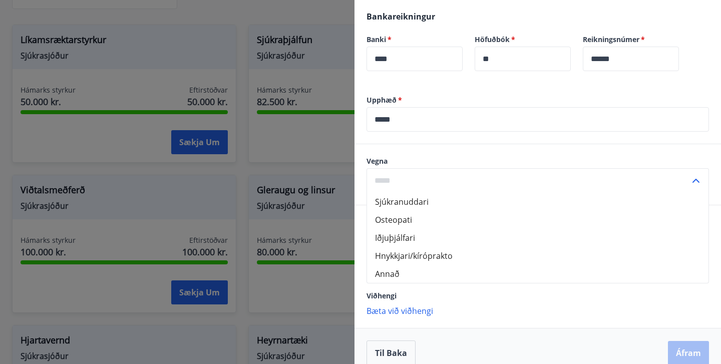
scroll to position [326, 0]
click at [483, 259] on li "Hnykkjari/kíróprakto" at bounding box center [537, 255] width 341 height 18
type input "**********"
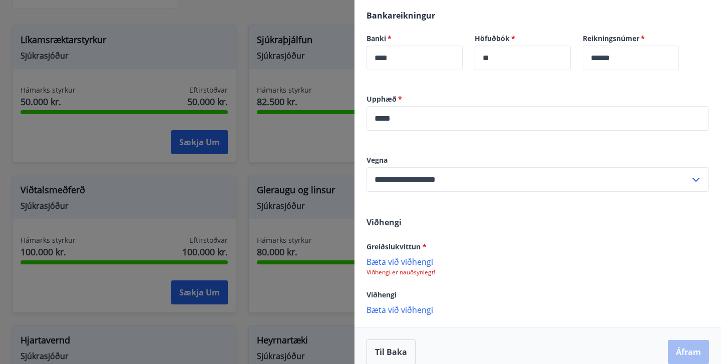
click at [383, 254] on div "Greiðslukvittun * [PERSON_NAME] við viðhengi Viðhengi er nauðsynlegt!" at bounding box center [537, 258] width 342 height 36
click at [386, 270] on p "Viðhengi er nauðsynlegt!" at bounding box center [537, 272] width 342 height 8
click at [386, 258] on p "Bæta við viðhengi" at bounding box center [537, 261] width 342 height 10
click at [693, 350] on button "Áfram" at bounding box center [688, 353] width 41 height 24
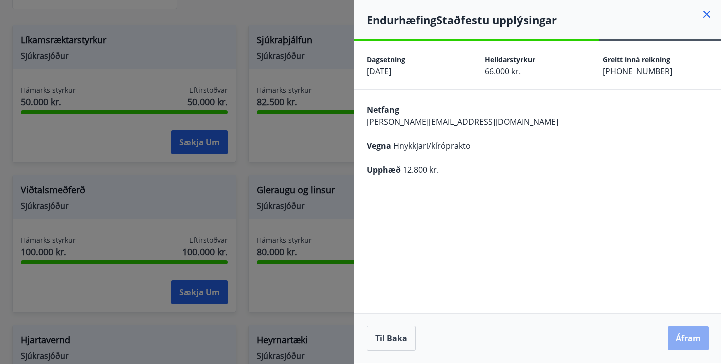
click at [690, 328] on button "Áfram" at bounding box center [688, 338] width 41 height 24
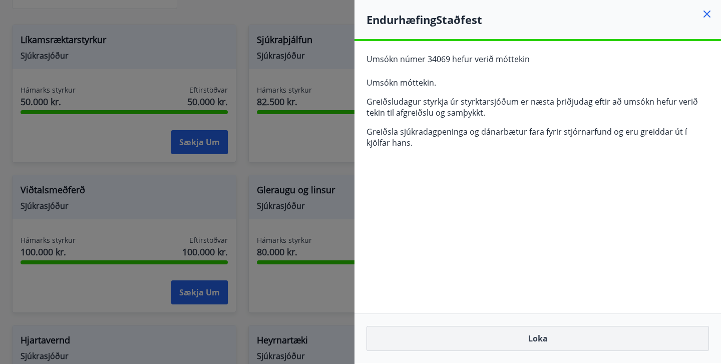
click at [574, 346] on button "Loka" at bounding box center [537, 338] width 342 height 25
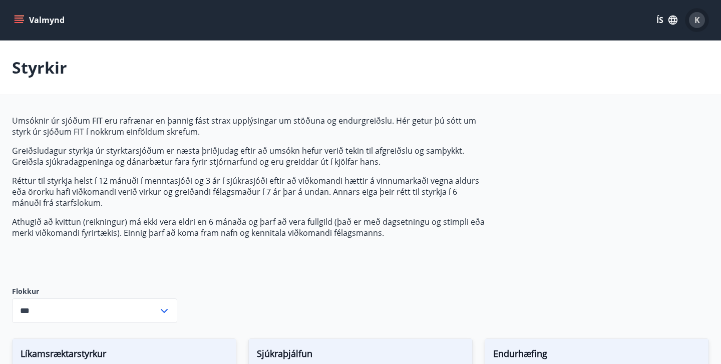
click at [689, 22] on div "K" at bounding box center [697, 20] width 16 height 16
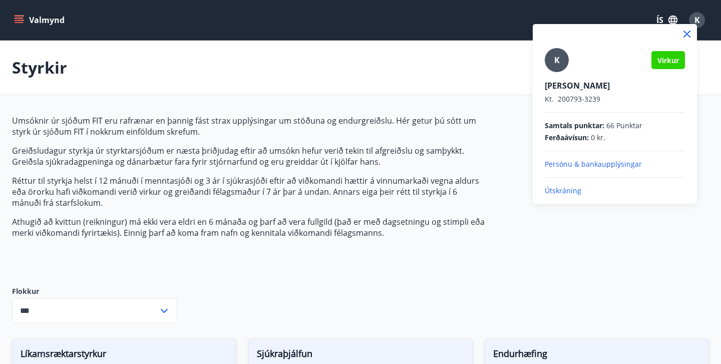
click at [699, 19] on div at bounding box center [360, 182] width 721 height 364
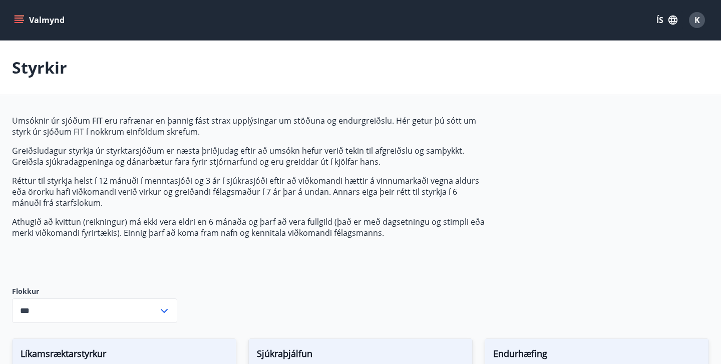
click at [20, 28] on button "Valmynd" at bounding box center [40, 20] width 57 height 18
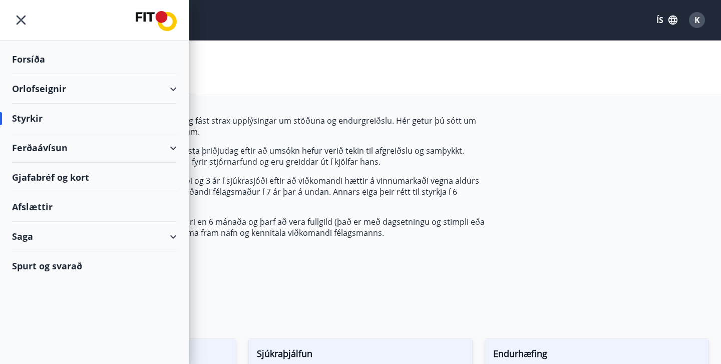
click at [86, 90] on div "Orlofseignir" at bounding box center [94, 89] width 165 height 30
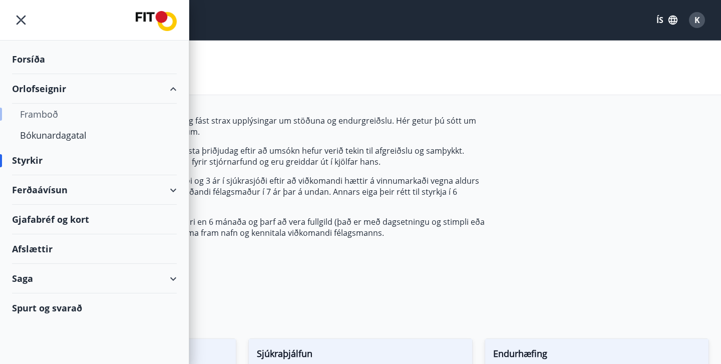
click at [55, 114] on div "Framboð" at bounding box center [94, 114] width 149 height 21
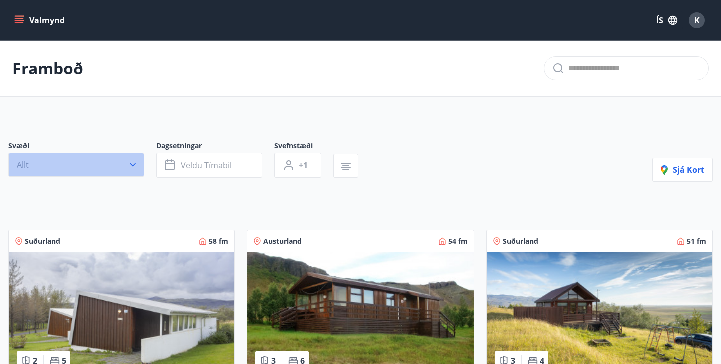
click at [125, 163] on button "Allt" at bounding box center [76, 165] width 136 height 24
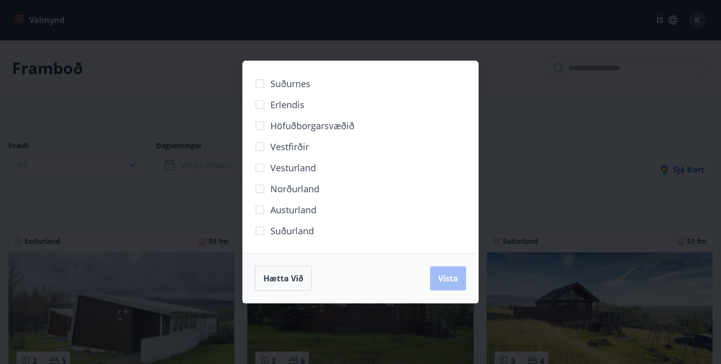
click at [277, 102] on span "Erlendis" at bounding box center [287, 104] width 34 height 13
click at [448, 283] on button "Vista" at bounding box center [448, 278] width 36 height 24
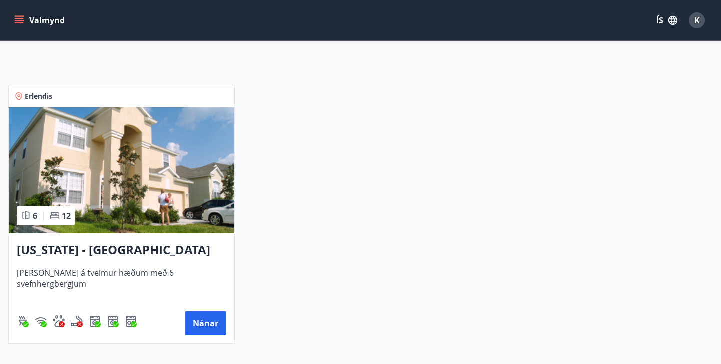
click at [170, 157] on img at bounding box center [122, 170] width 226 height 126
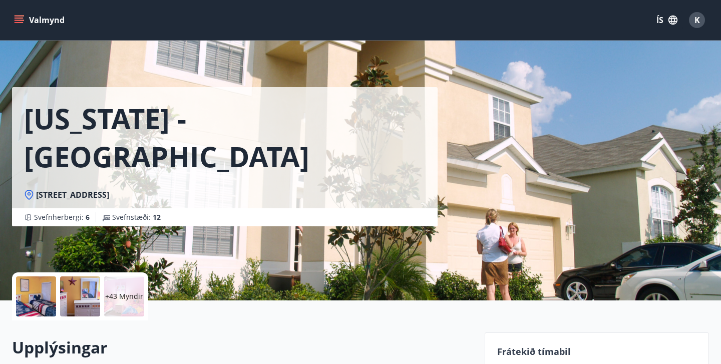
click at [131, 289] on div "+43 Myndir" at bounding box center [124, 296] width 40 height 40
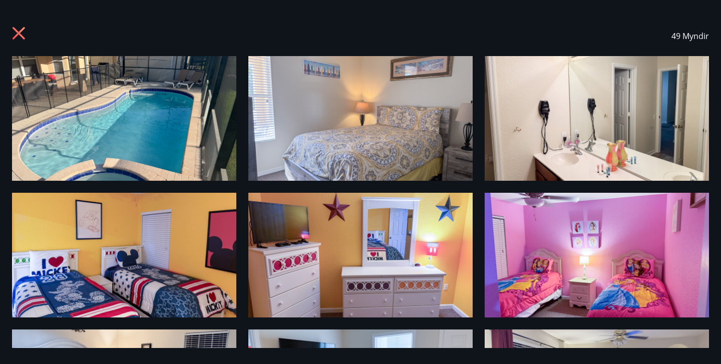
click at [27, 30] on icon at bounding box center [20, 35] width 16 height 16
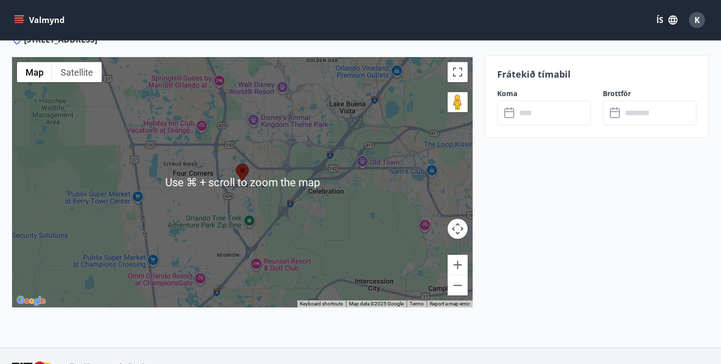
scroll to position [1578, 0]
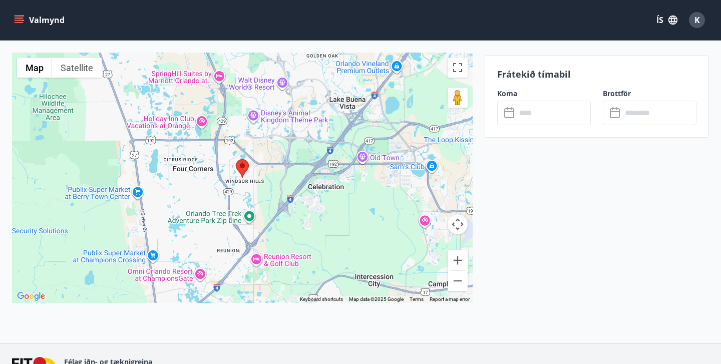
click at [556, 98] on label "Koma" at bounding box center [544, 94] width 94 height 10
click at [555, 114] on input "text" at bounding box center [553, 113] width 75 height 25
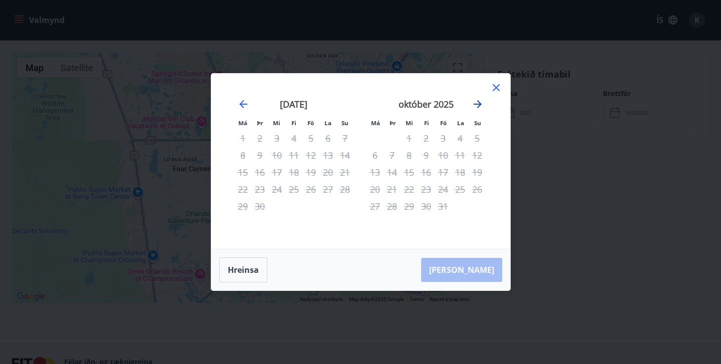
click at [474, 110] on icon "Move forward to switch to the next month." at bounding box center [477, 104] width 12 height 12
click at [473, 108] on icon "Move forward to switch to the next month." at bounding box center [477, 104] width 12 height 12
click at [477, 103] on icon "Move forward to switch to the next month." at bounding box center [477, 104] width 12 height 12
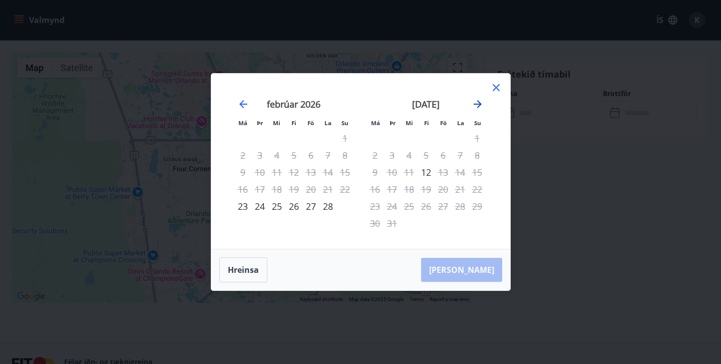
click at [478, 103] on icon "Move forward to switch to the next month." at bounding box center [477, 104] width 12 height 12
click at [479, 104] on icon "Move forward to switch to the next month." at bounding box center [477, 104] width 8 height 8
click at [480, 104] on icon "Move forward to switch to the next month." at bounding box center [477, 104] width 8 height 8
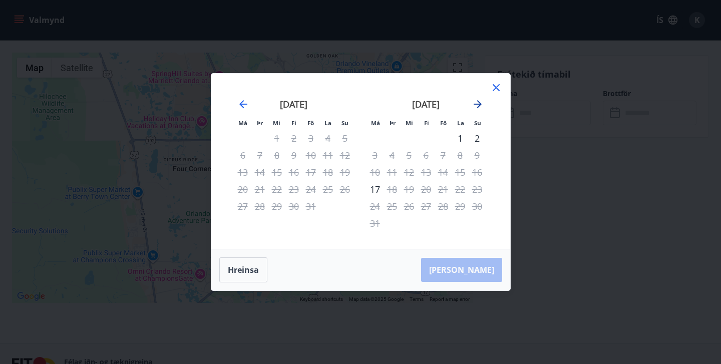
click at [480, 104] on icon "Move forward to switch to the next month." at bounding box center [477, 104] width 8 height 8
click at [245, 105] on icon "Move backward to switch to the previous month." at bounding box center [243, 104] width 12 height 12
click at [475, 104] on icon "Move forward to switch to the next month." at bounding box center [477, 104] width 8 height 8
click at [492, 88] on icon at bounding box center [496, 88] width 12 height 12
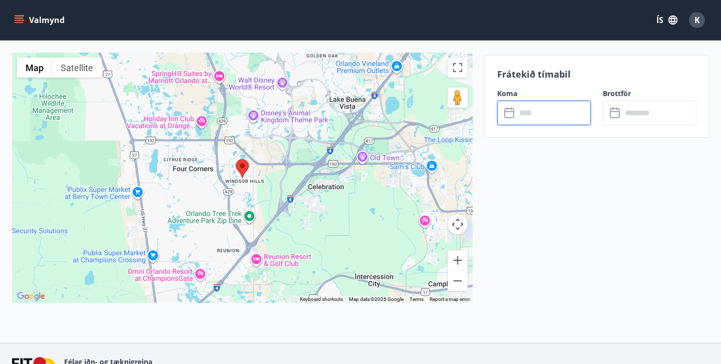
click at [531, 113] on input "text" at bounding box center [553, 113] width 75 height 25
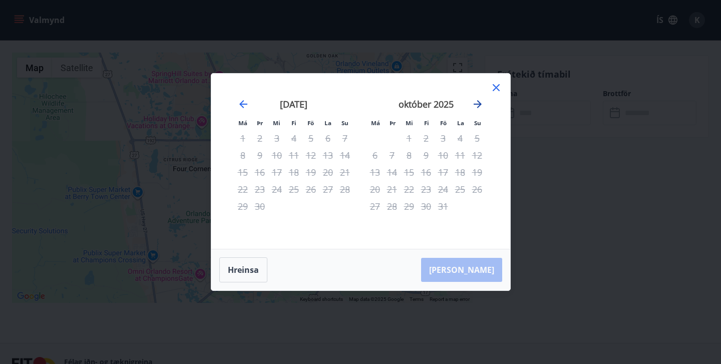
click at [480, 102] on icon "Move forward to switch to the next month." at bounding box center [477, 104] width 12 height 12
click at [481, 103] on icon "Move forward to switch to the next month." at bounding box center [477, 104] width 12 height 12
click at [481, 102] on icon "Move forward to switch to the next month." at bounding box center [477, 104] width 12 height 12
click at [478, 104] on icon "Move forward to switch to the next month." at bounding box center [477, 104] width 8 height 8
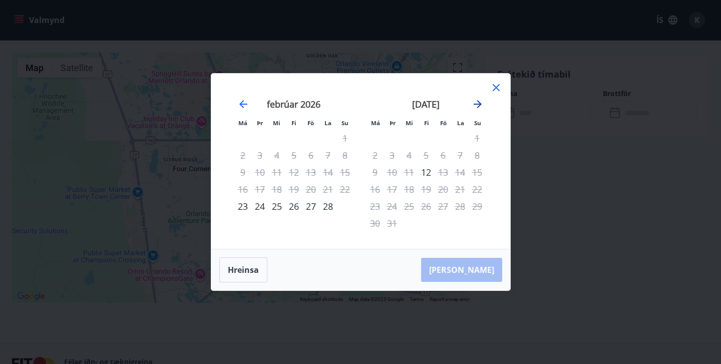
click at [478, 104] on icon "Move forward to switch to the next month." at bounding box center [477, 104] width 8 height 8
click at [478, 105] on icon "Move forward to switch to the next month." at bounding box center [477, 104] width 12 height 12
click at [479, 106] on icon "Move forward to switch to the next month." at bounding box center [477, 104] width 8 height 8
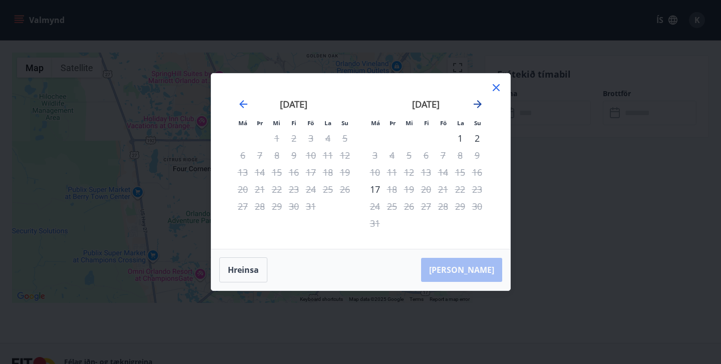
click at [480, 106] on icon "Move forward to switch to the next month." at bounding box center [477, 104] width 12 height 12
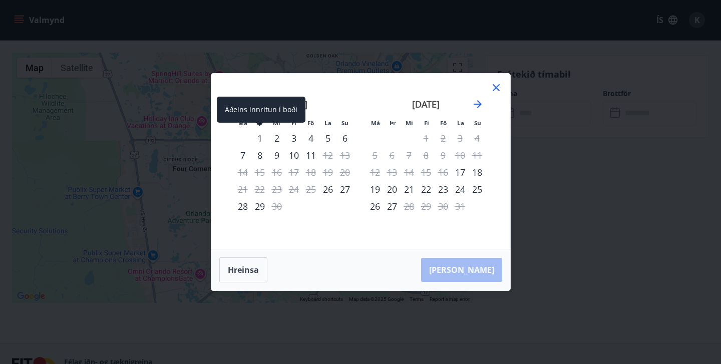
click at [256, 137] on div "1" at bounding box center [259, 138] width 17 height 17
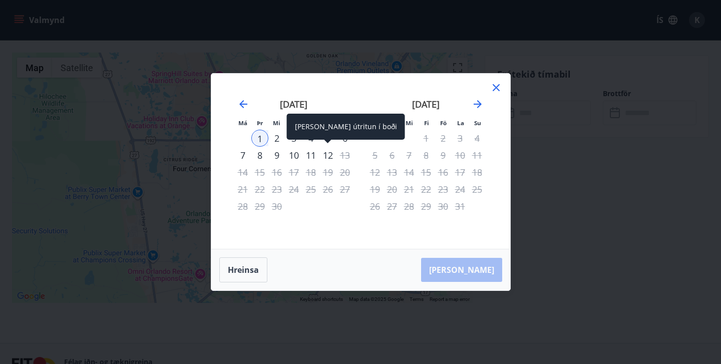
click at [327, 155] on div "12" at bounding box center [327, 155] width 17 height 17
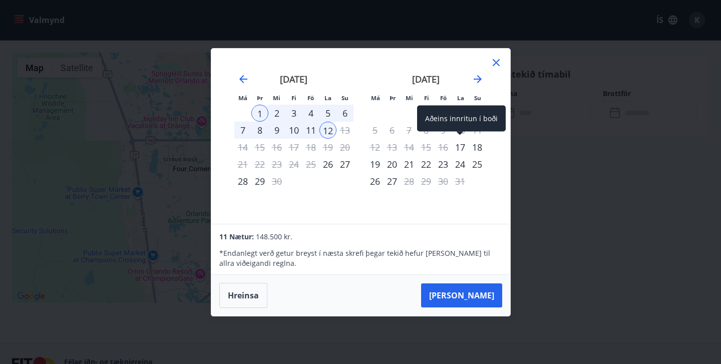
click at [459, 148] on div "17" at bounding box center [459, 147] width 17 height 17
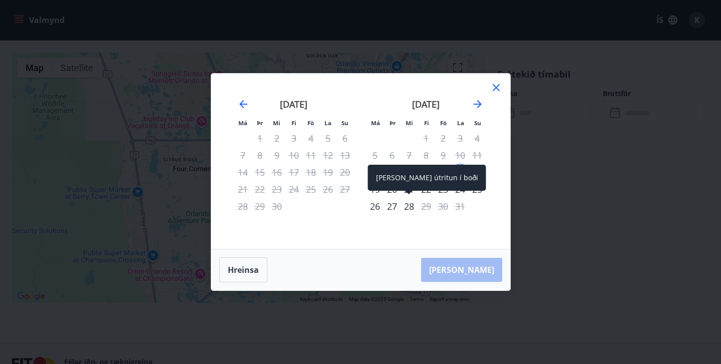
click at [410, 205] on div "28" at bounding box center [408, 206] width 17 height 17
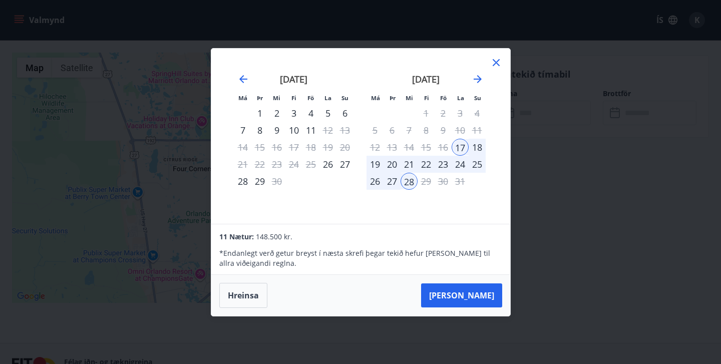
click at [499, 62] on icon at bounding box center [496, 63] width 12 height 12
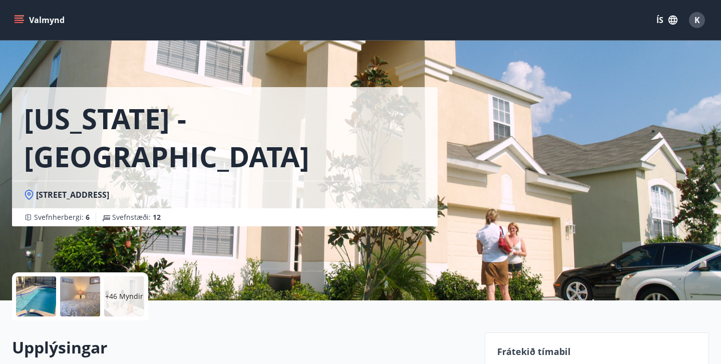
scroll to position [208, 0]
